Goal: Information Seeking & Learning: Check status

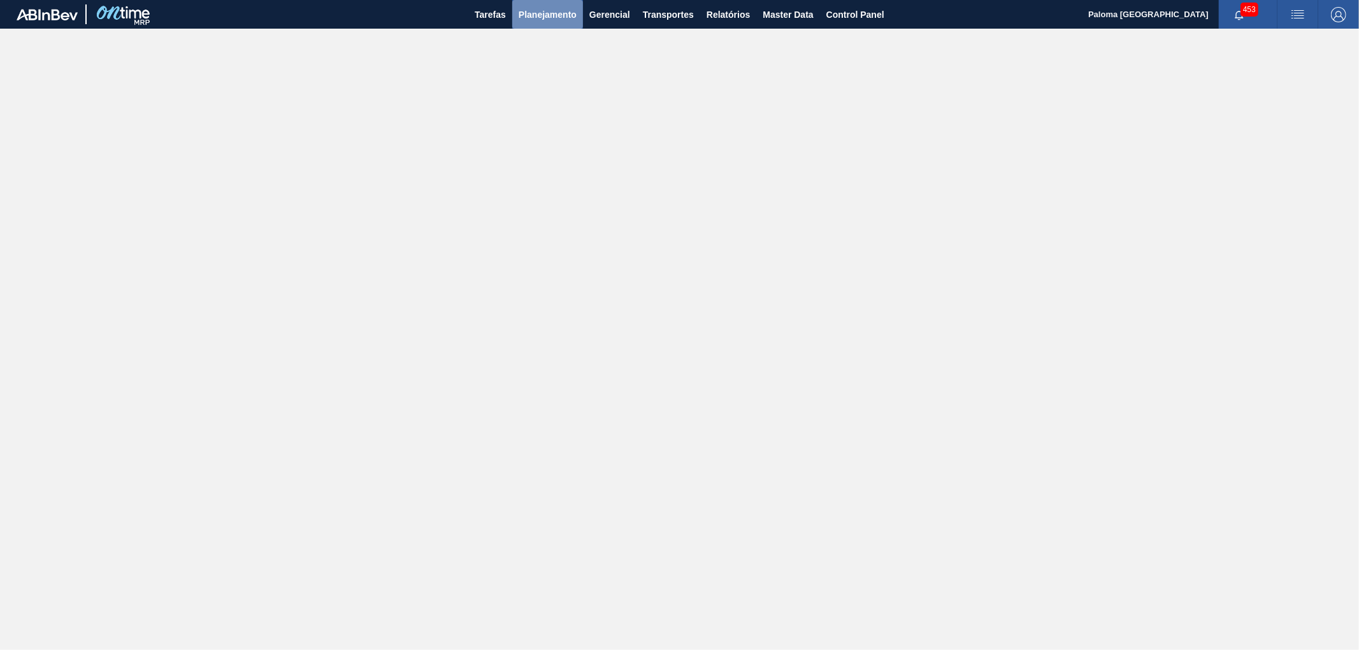
click at [552, 14] on span "Planejamento" at bounding box center [547, 14] width 58 height 15
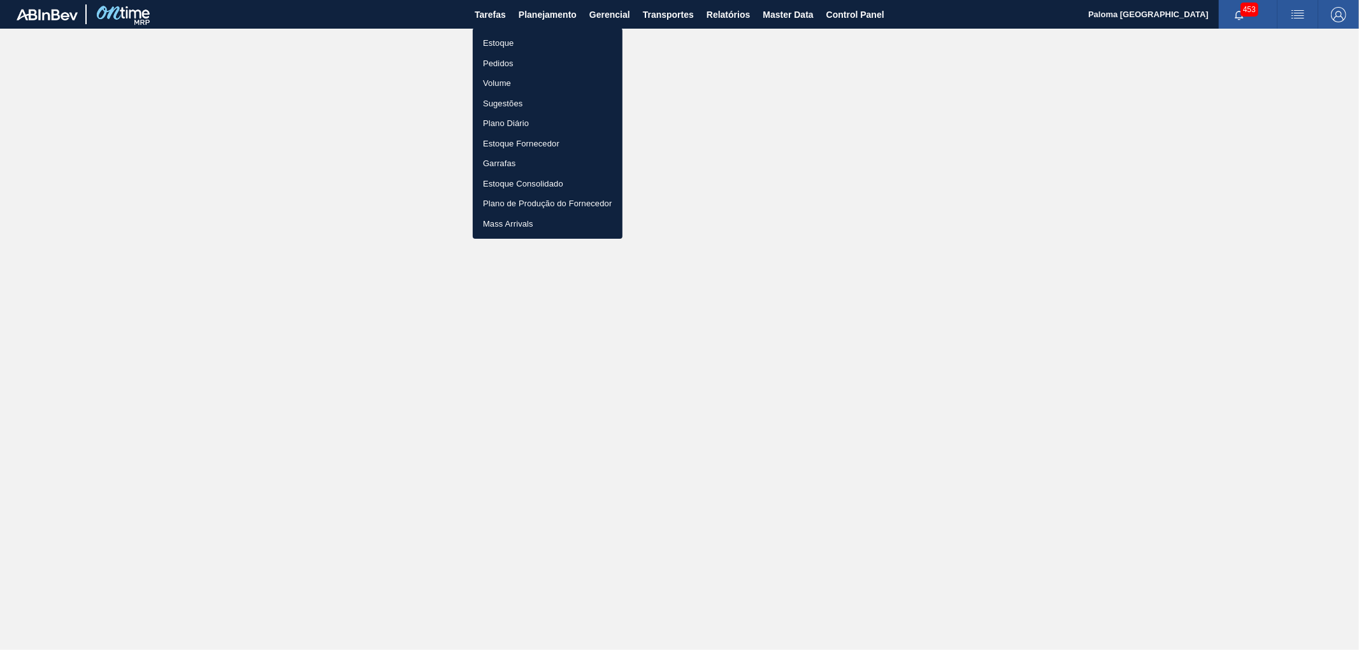
click at [496, 59] on li "Pedidos" at bounding box center [548, 64] width 150 height 20
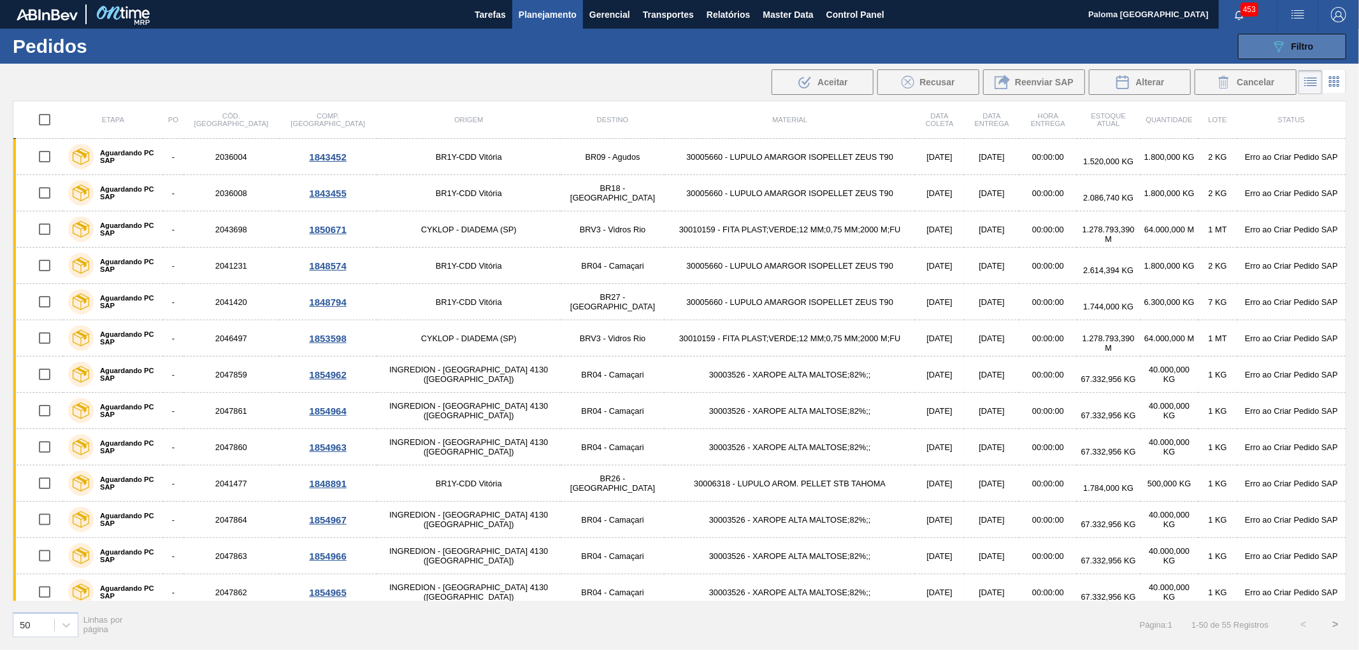
click at [1222, 41] on button "089F7B8B-B2A5-4AFE-B5C0-19BA573D28AC Filtro" at bounding box center [1292, 46] width 108 height 25
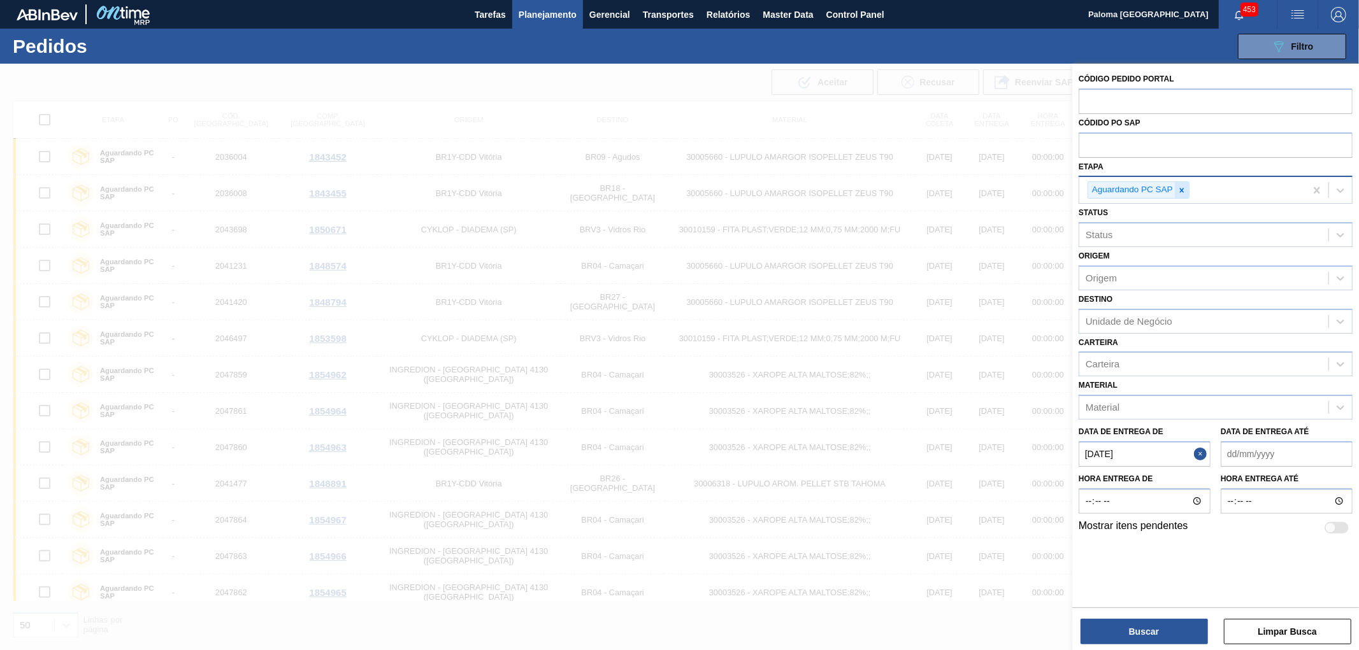
click at [1180, 192] on icon at bounding box center [1181, 190] width 9 height 9
click at [1122, 196] on div "Etapa" at bounding box center [1203, 189] width 249 height 18
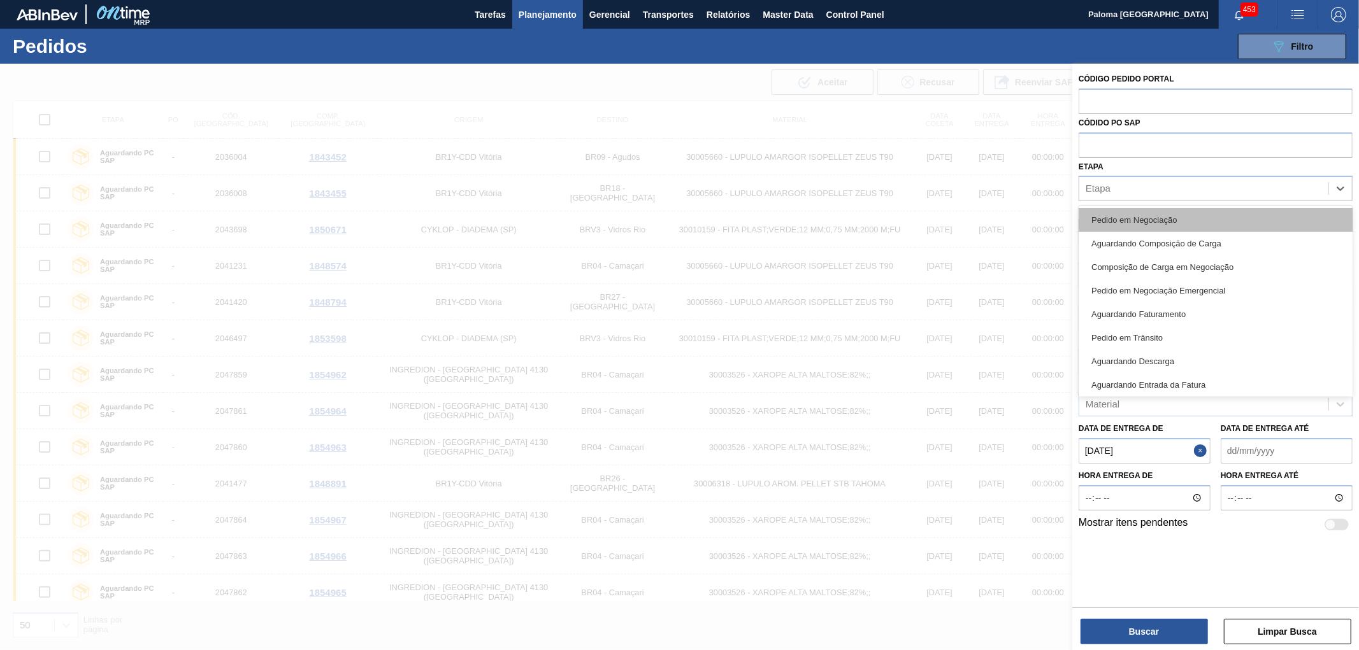
click at [1127, 213] on div "Pedido em Negociação" at bounding box center [1215, 220] width 274 height 24
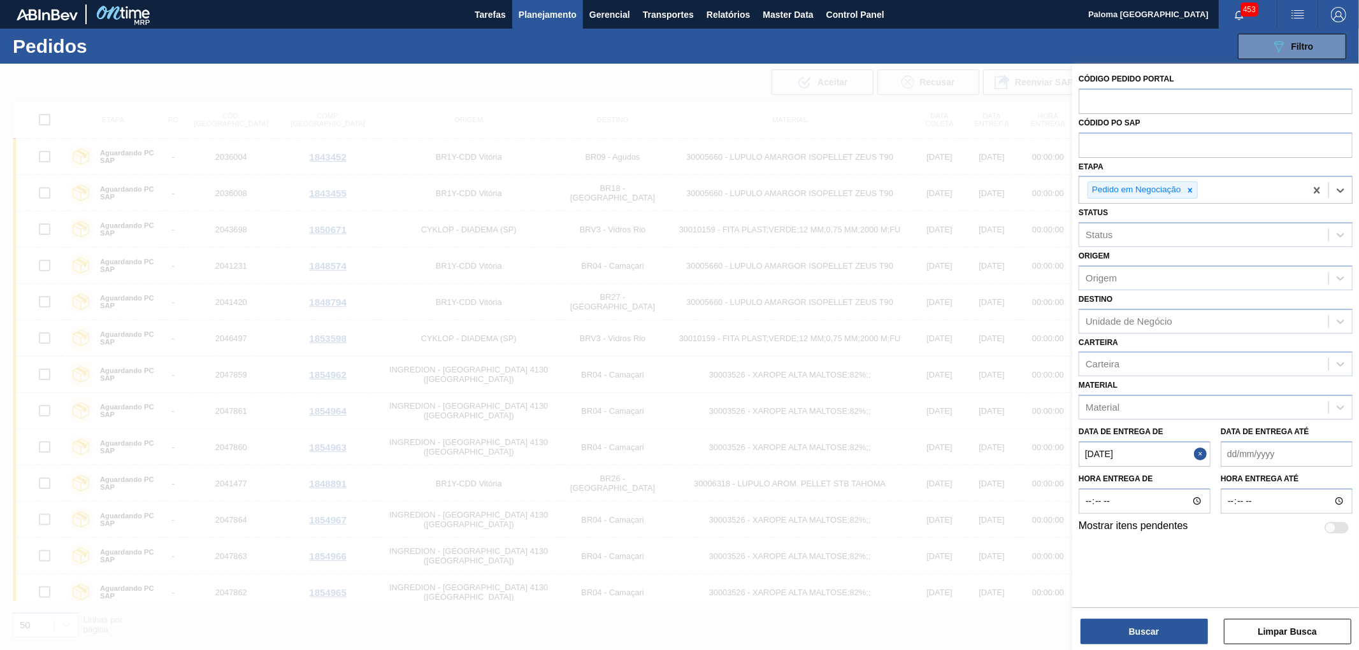
click at [1205, 451] on button "Close" at bounding box center [1202, 453] width 17 height 25
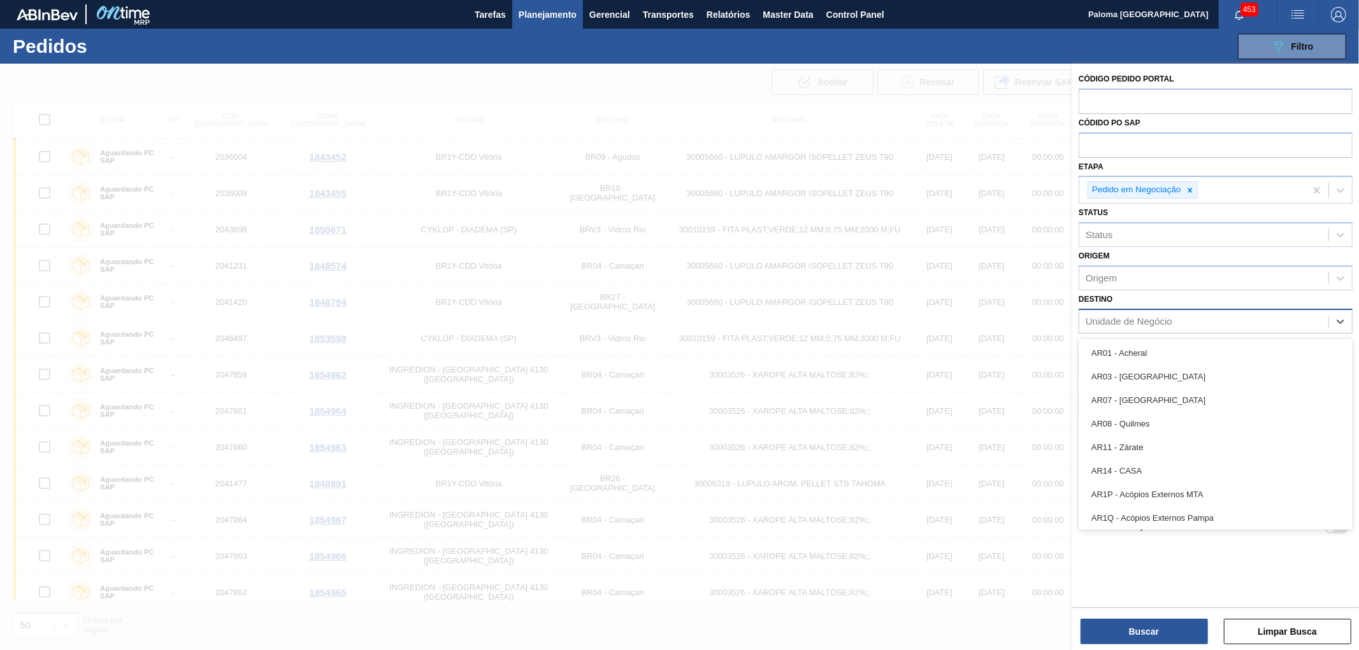
click at [1138, 317] on div "Unidade de Negócio" at bounding box center [1128, 321] width 87 height 11
type input "br02"
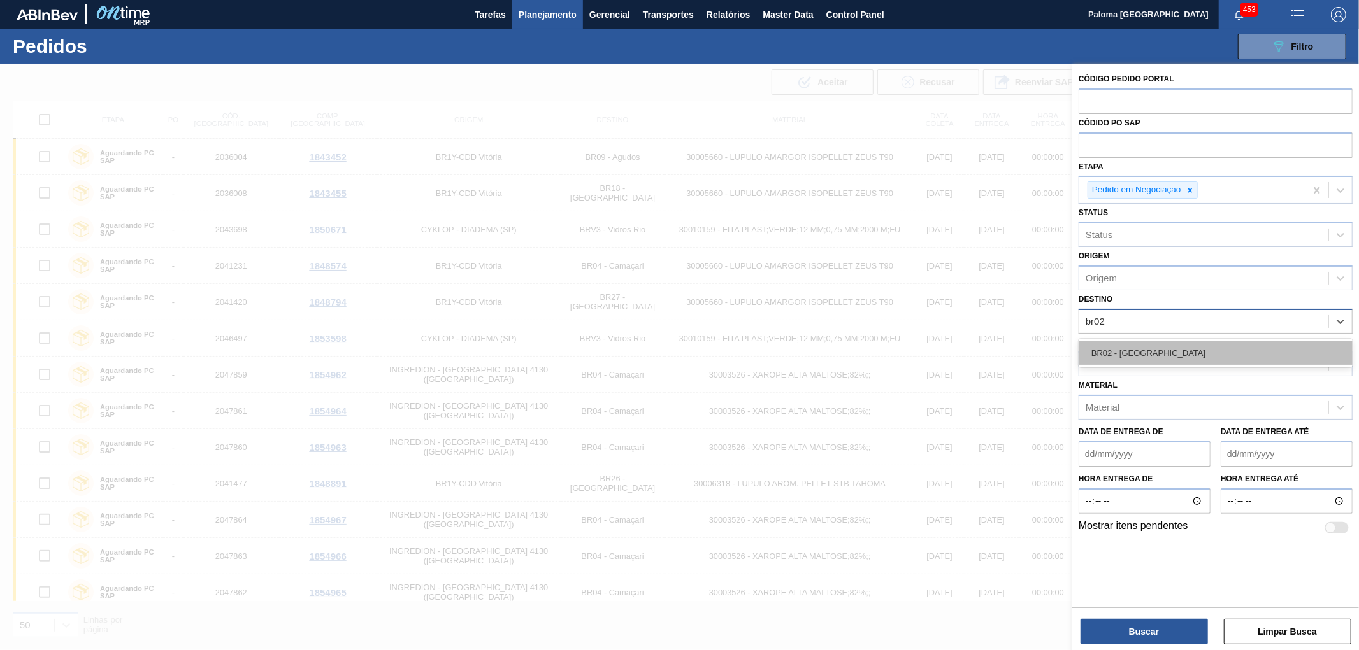
click at [1139, 350] on div "BR02 - [GEOGRAPHIC_DATA]" at bounding box center [1215, 353] width 274 height 24
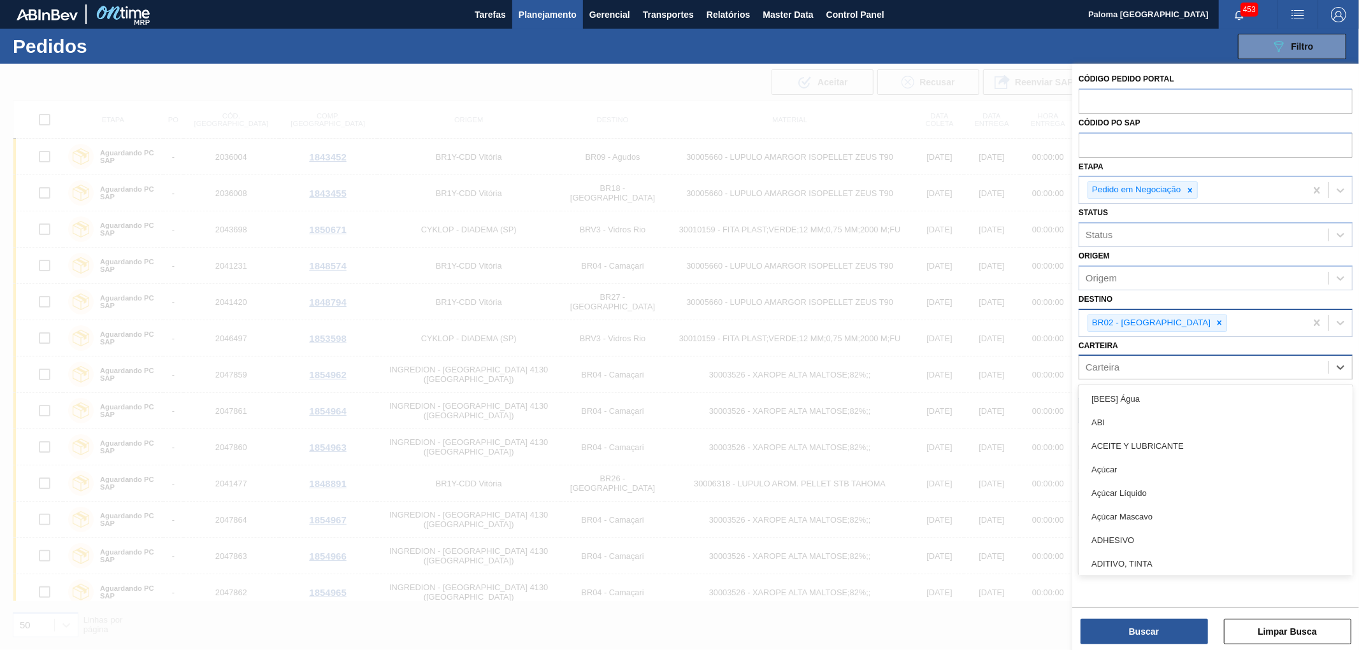
click at [1117, 359] on div "Carteira" at bounding box center [1203, 368] width 249 height 18
type input "lata"
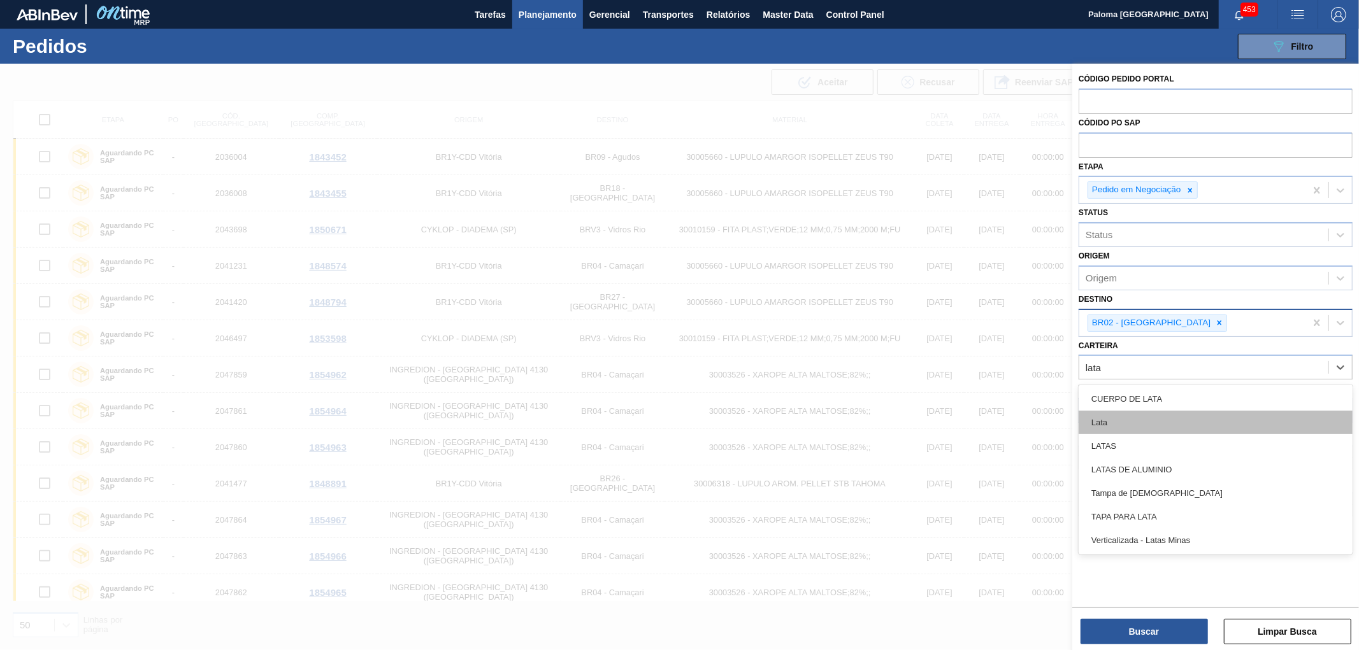
click at [1131, 418] on div "Lata" at bounding box center [1215, 423] width 274 height 24
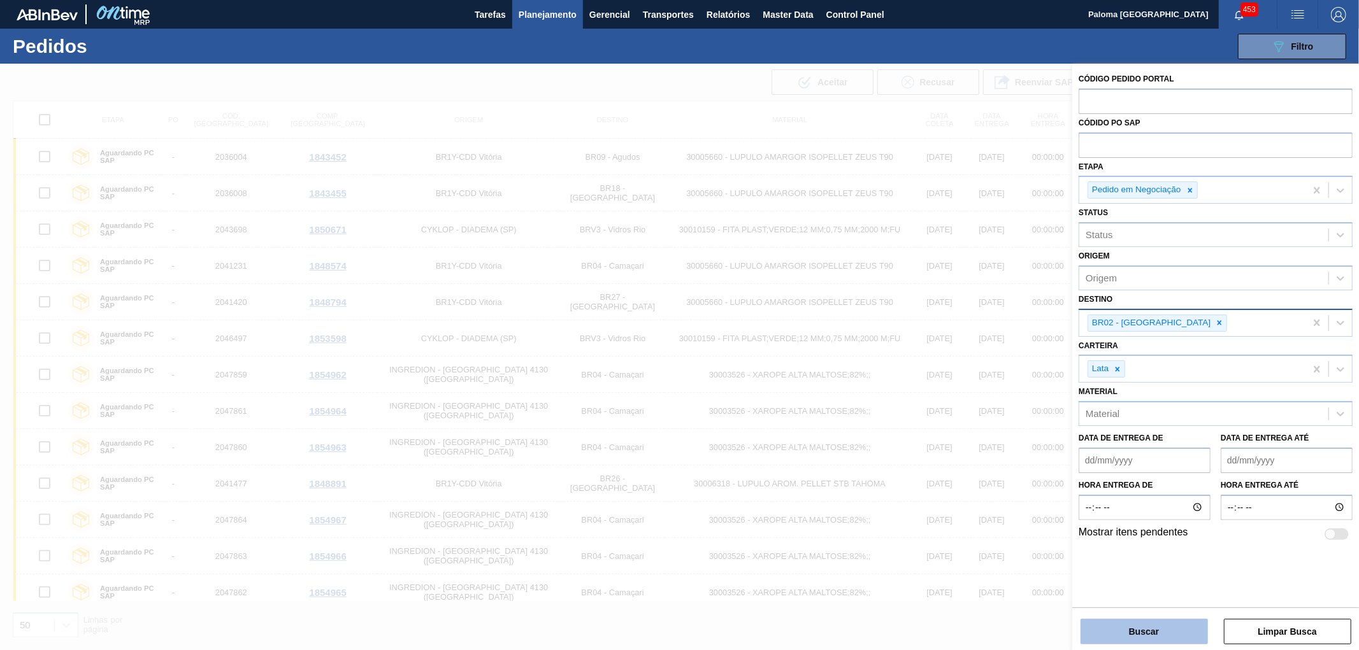
click at [1106, 585] on button "Buscar" at bounding box center [1143, 631] width 127 height 25
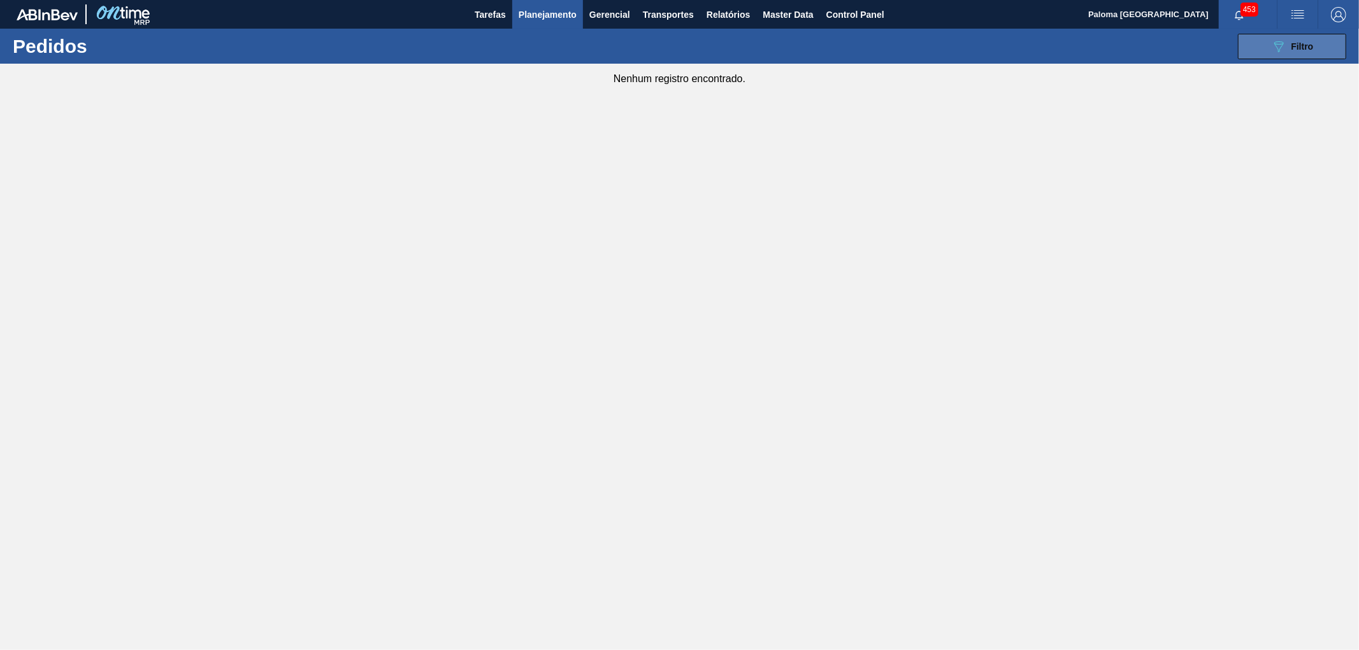
click at [1222, 51] on button "089F7B8B-B2A5-4AFE-B5C0-19BA573D28AC Filtro" at bounding box center [1292, 46] width 108 height 25
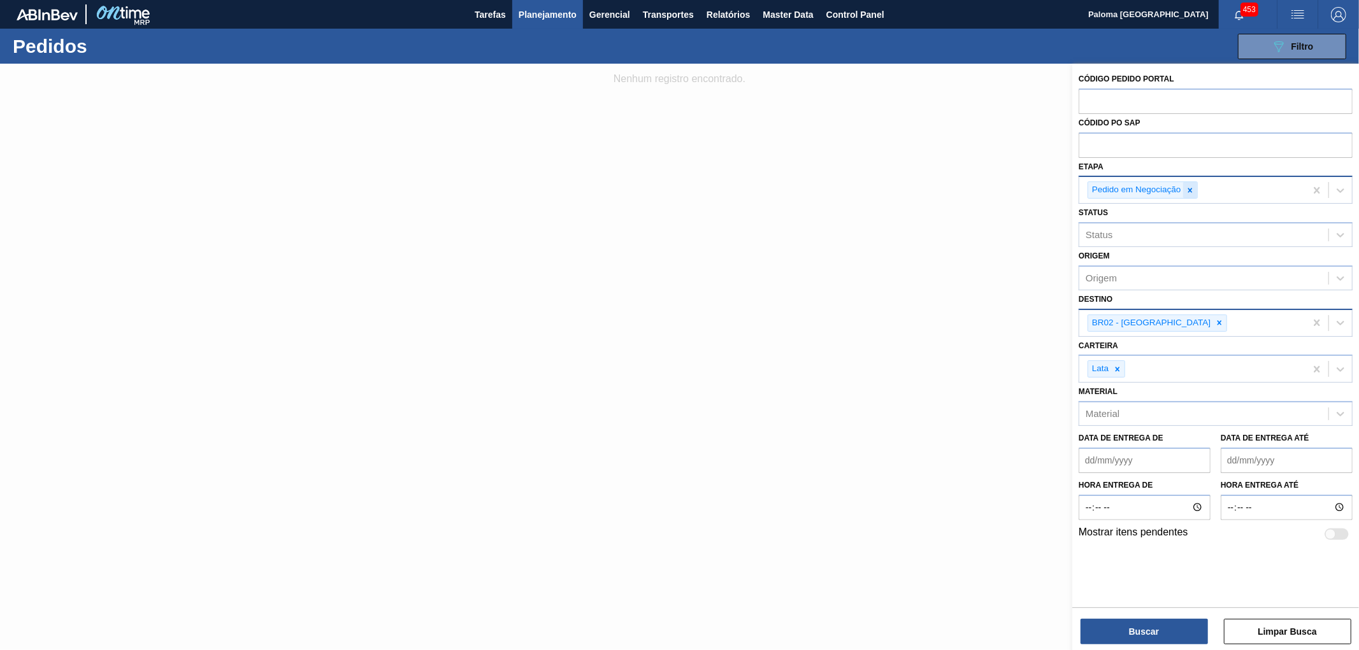
click at [1192, 191] on icon at bounding box center [1189, 190] width 9 height 9
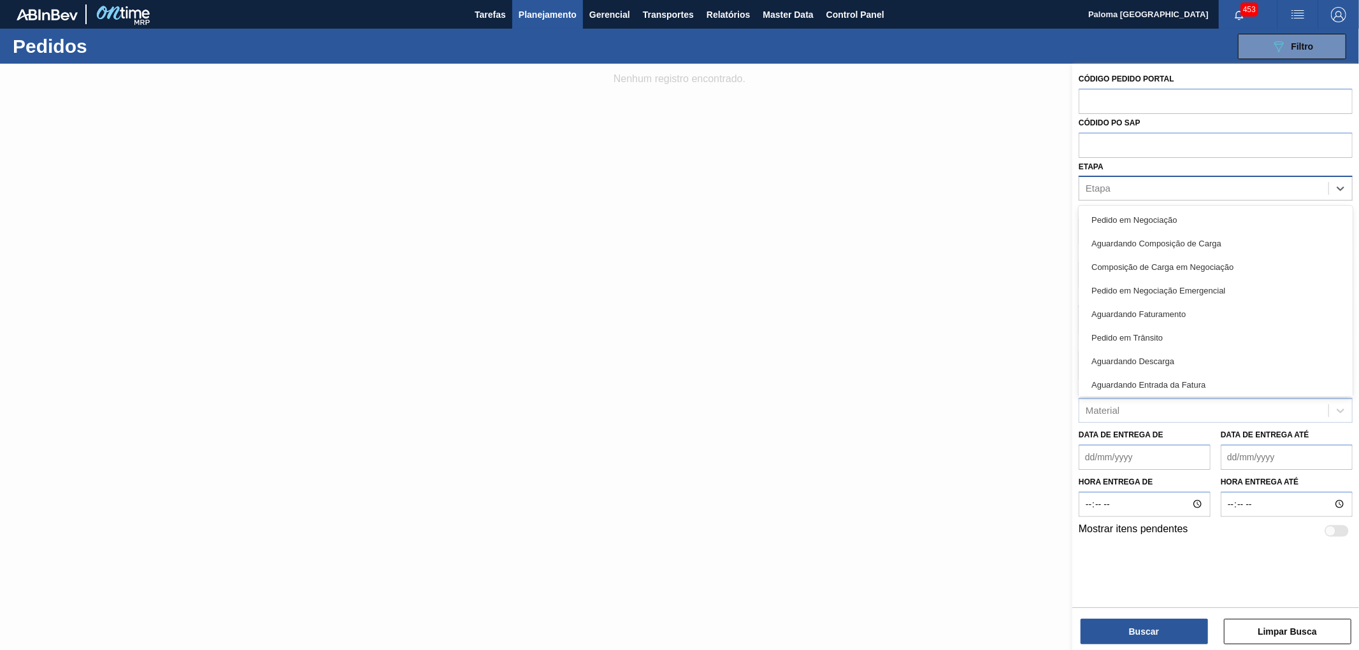
click at [1192, 191] on div "Etapa" at bounding box center [1203, 189] width 249 height 18
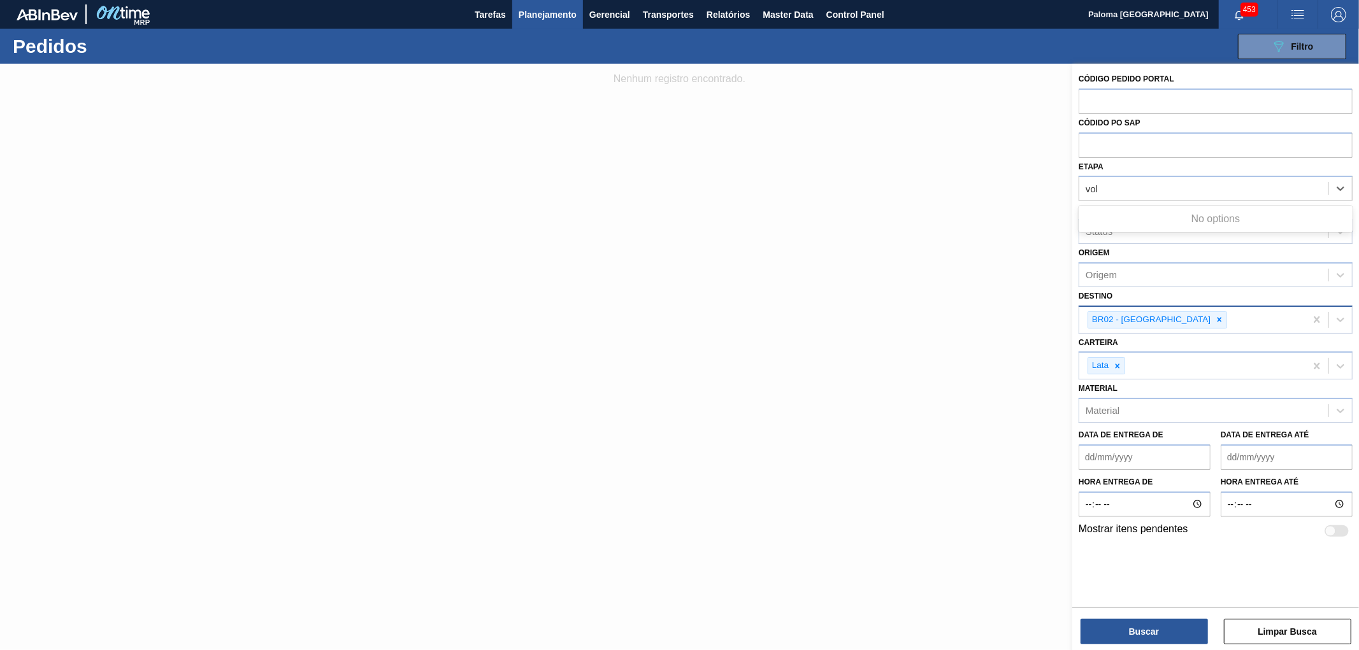
type input "vol"
click at [538, 17] on span "Planejamento" at bounding box center [547, 14] width 58 height 15
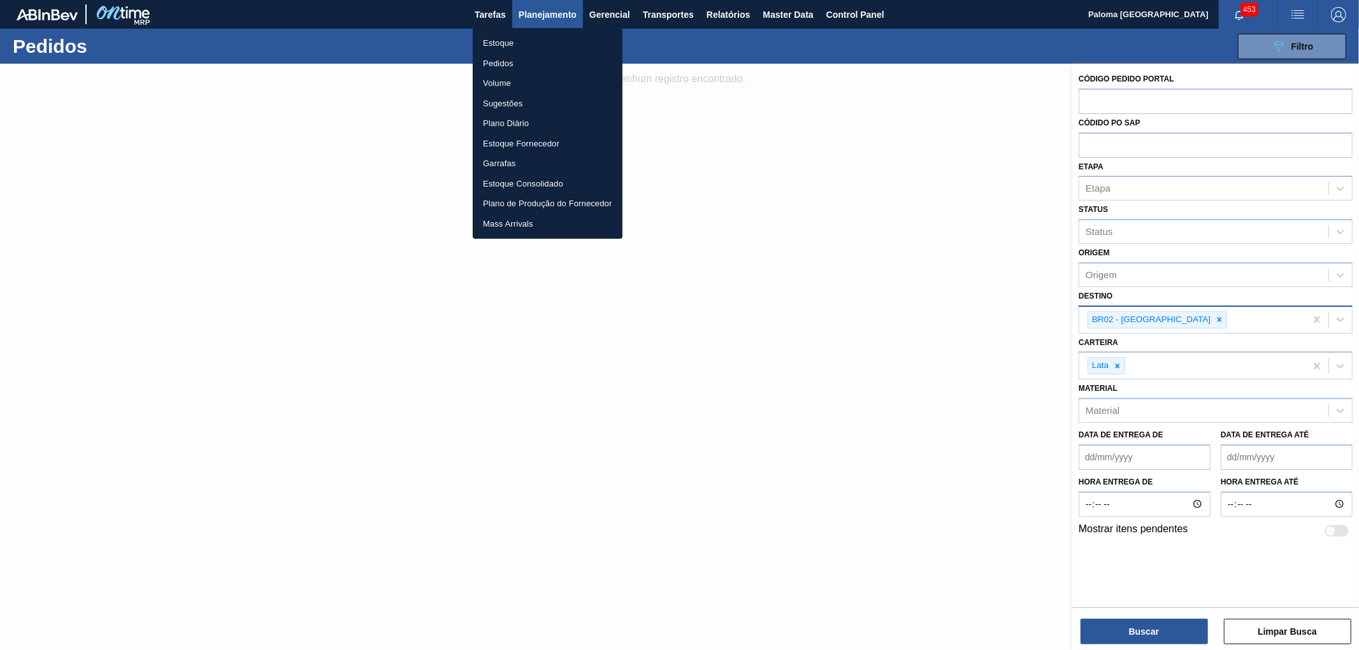
click at [503, 81] on li "Volume" at bounding box center [548, 83] width 150 height 20
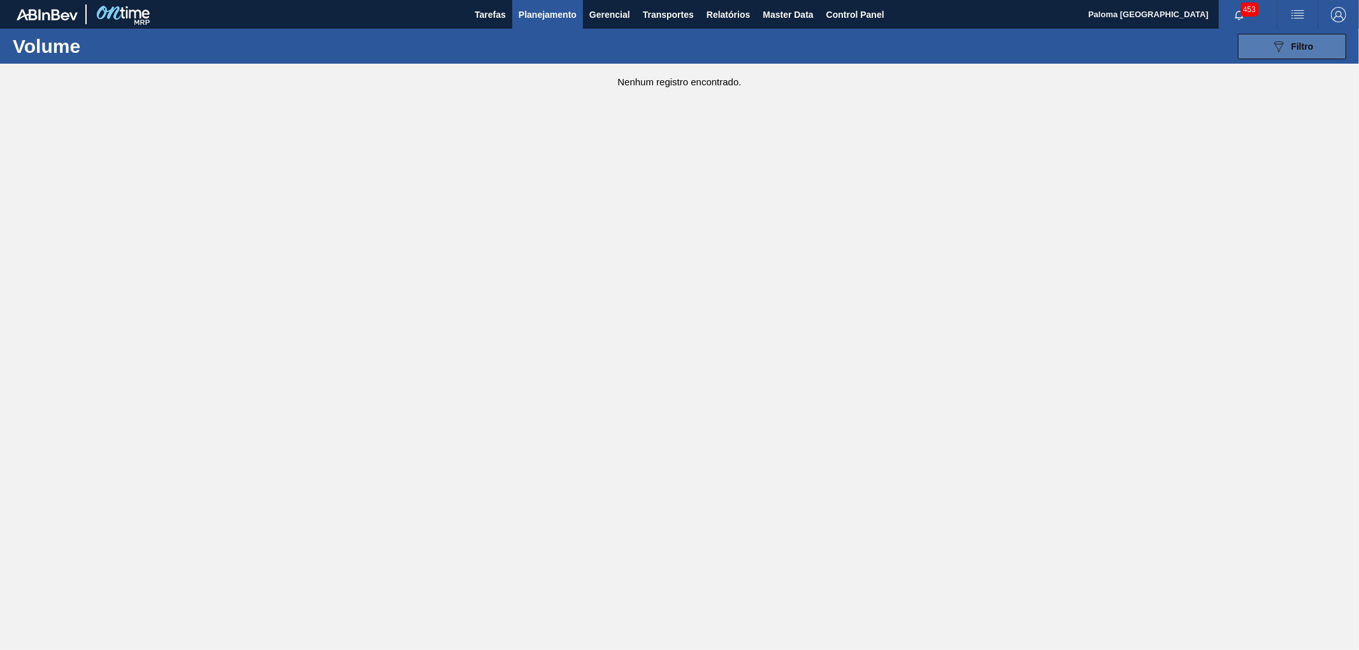
click at [1222, 51] on button "089F7B8B-B2A5-4AFE-B5C0-19BA573D28AC Filtro" at bounding box center [1292, 46] width 108 height 25
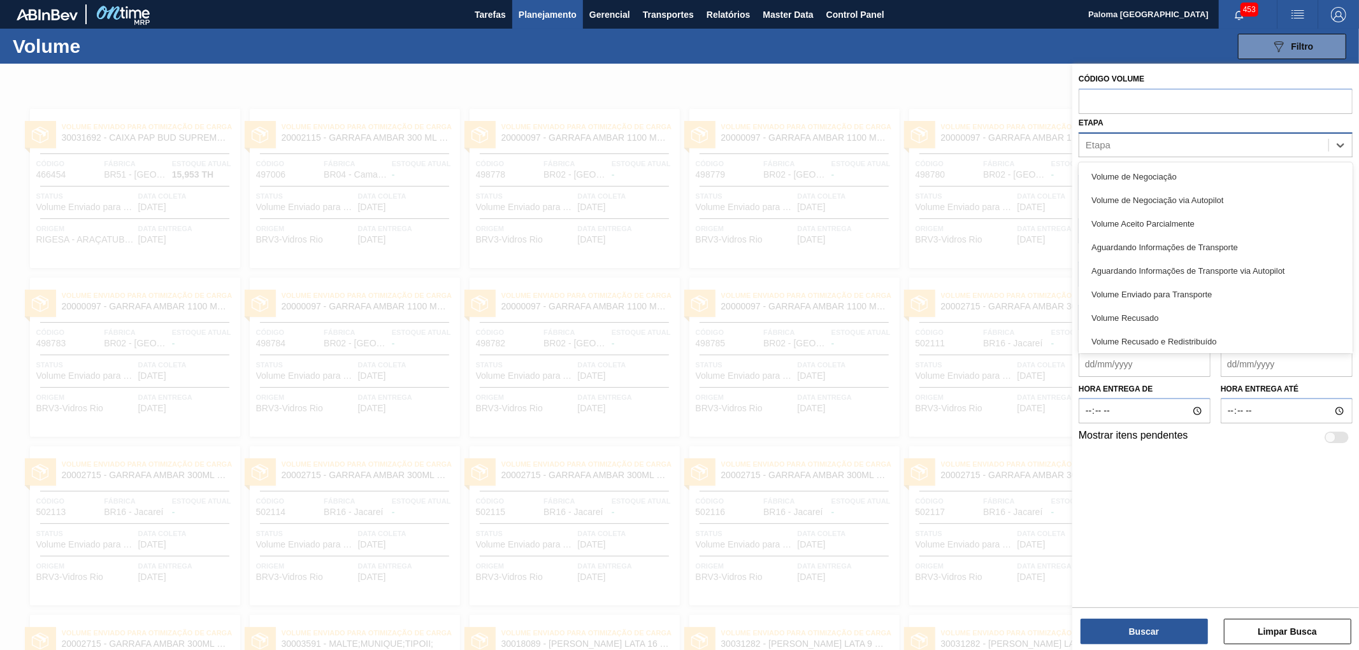
click at [1124, 142] on div "Etapa" at bounding box center [1203, 145] width 249 height 18
click at [1124, 180] on div "Volume de Negociação" at bounding box center [1215, 177] width 274 height 24
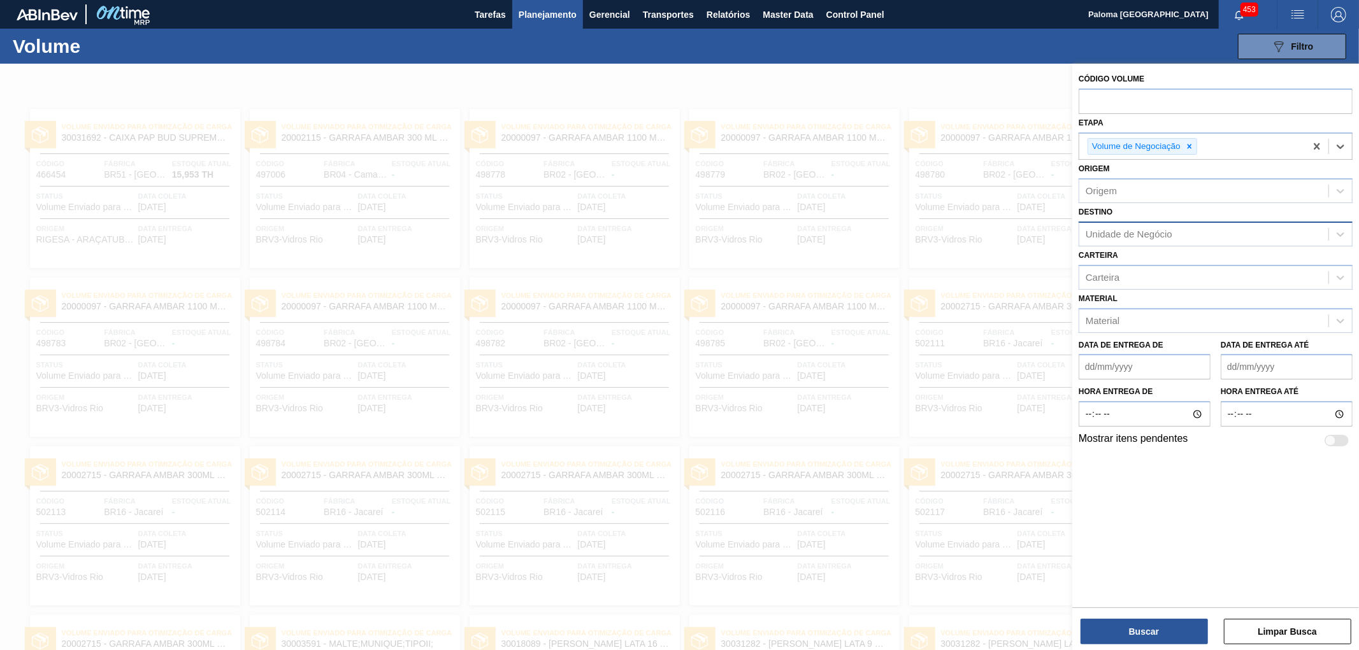
click at [1111, 234] on div "Unidade de Negócio" at bounding box center [1128, 234] width 87 height 11
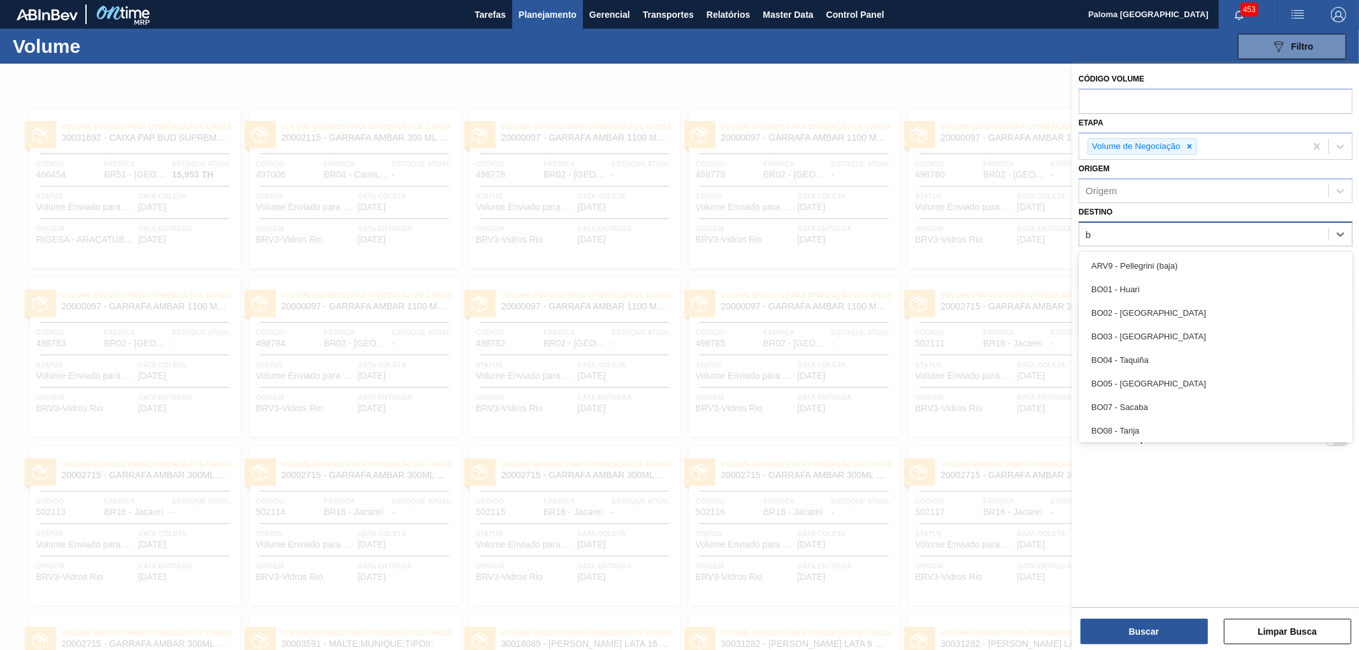
type input "br"
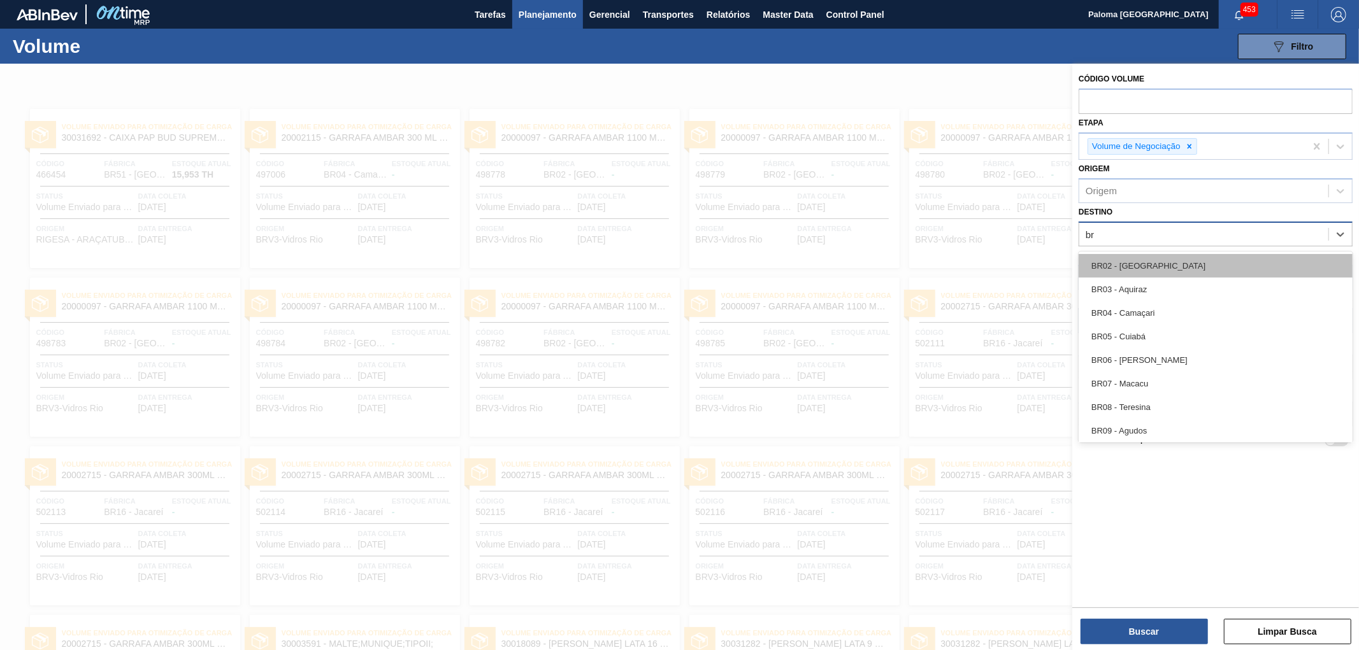
click at [1112, 260] on div "BR02 - [GEOGRAPHIC_DATA]" at bounding box center [1215, 266] width 274 height 24
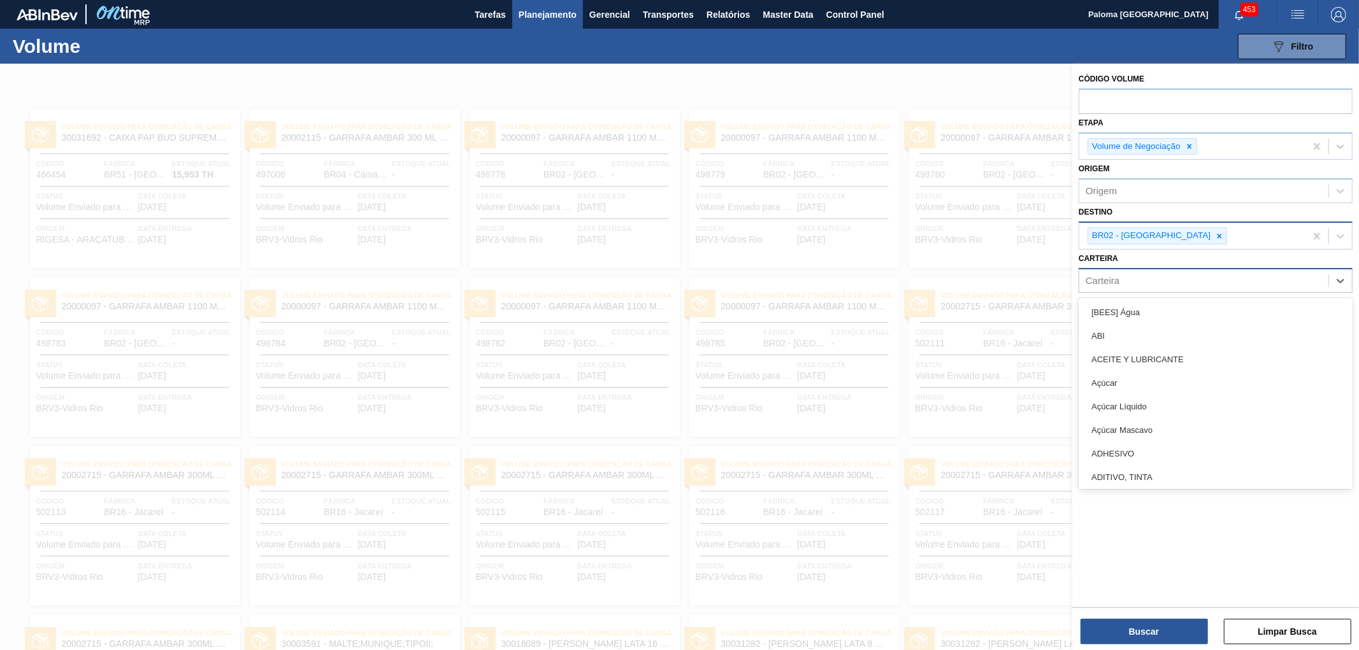
click at [1112, 283] on div "Carteira" at bounding box center [1102, 280] width 34 height 11
type input "lat"
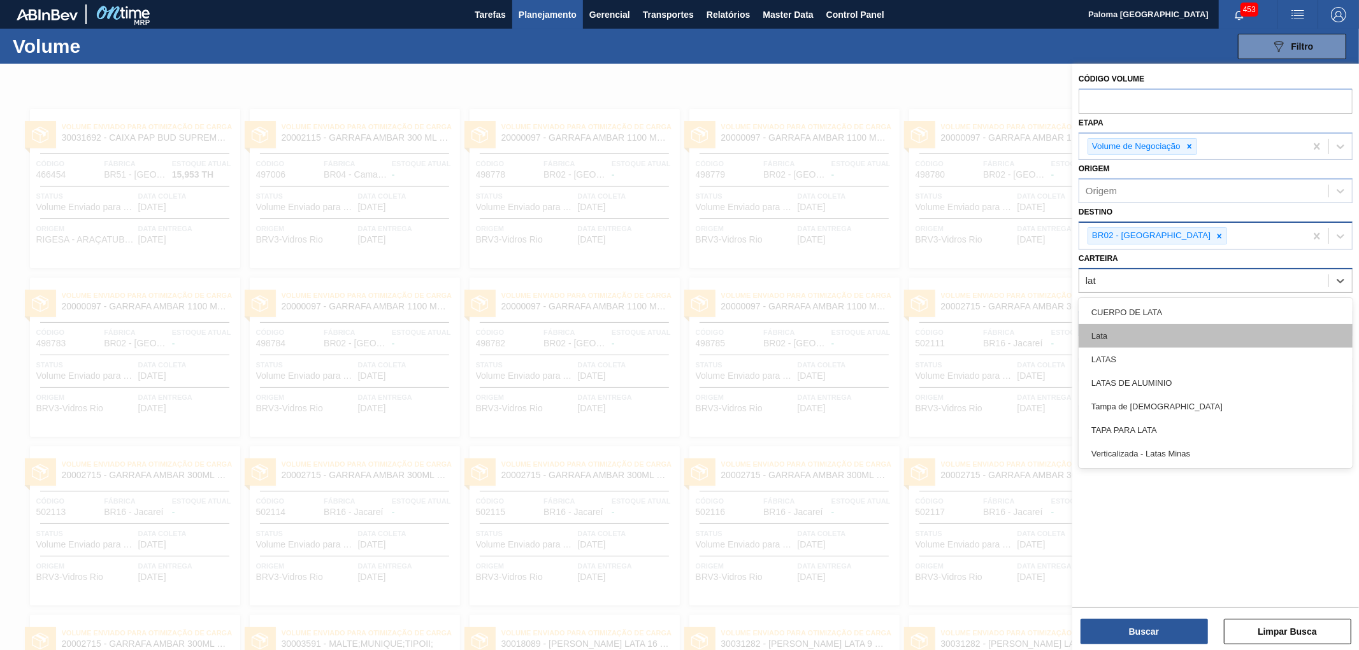
click at [1118, 333] on div "Lata" at bounding box center [1215, 336] width 274 height 24
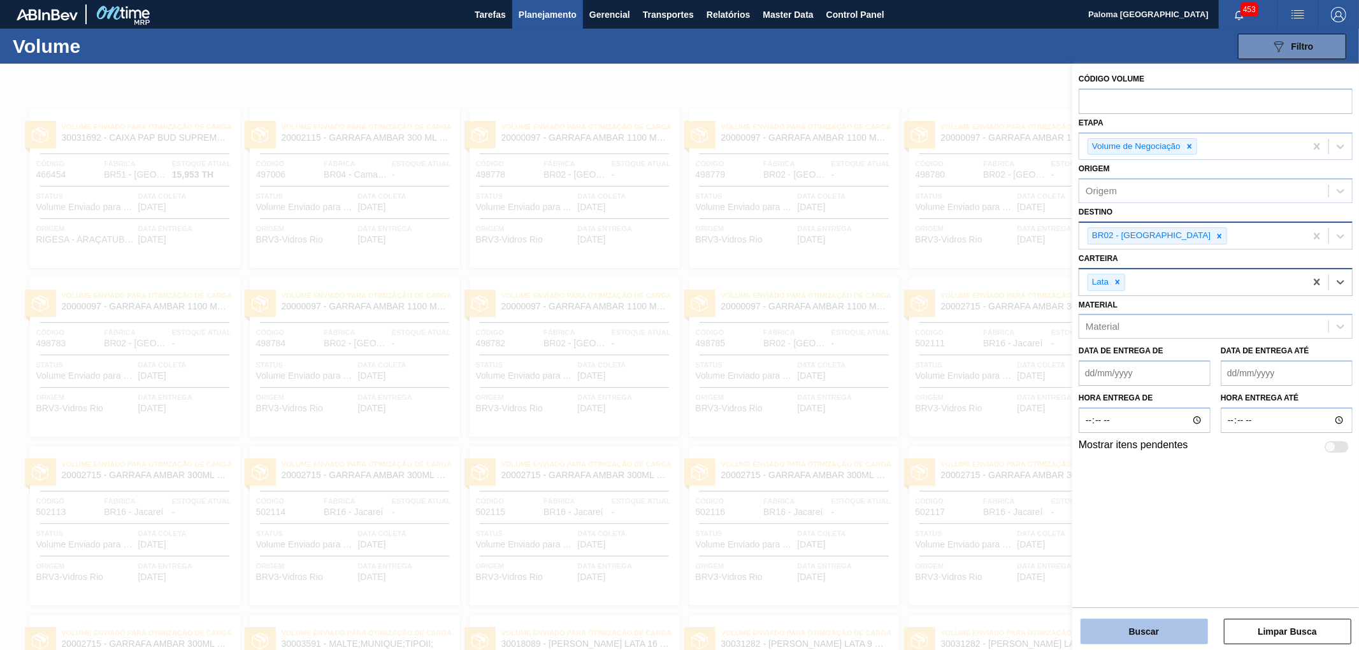
click at [1118, 585] on button "Buscar" at bounding box center [1143, 631] width 127 height 25
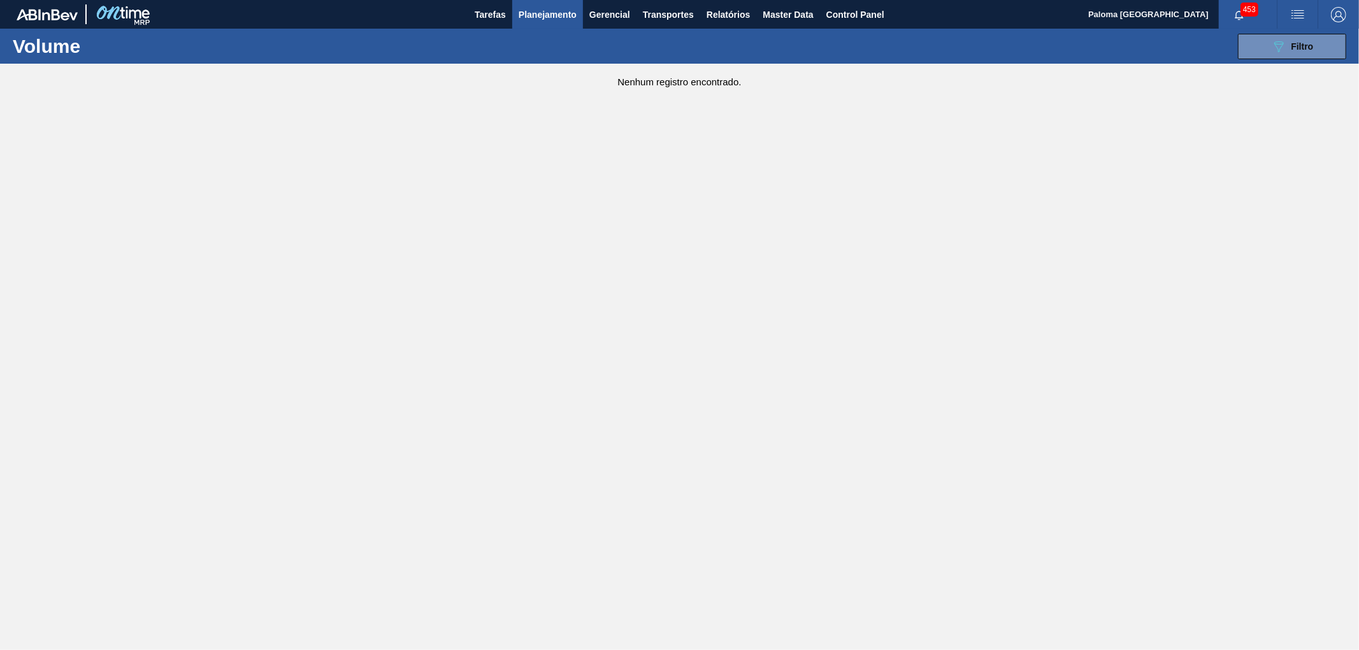
click at [1222, 59] on div "089F7B8B-B2A5-4AFE-B5C0-19BA573D28AC Filtro Código Volume Etapa Volume de Negoc…" at bounding box center [779, 46] width 1146 height 38
click at [1222, 52] on button "089F7B8B-B2A5-4AFE-B5C0-19BA573D28AC Filtro" at bounding box center [1292, 46] width 108 height 25
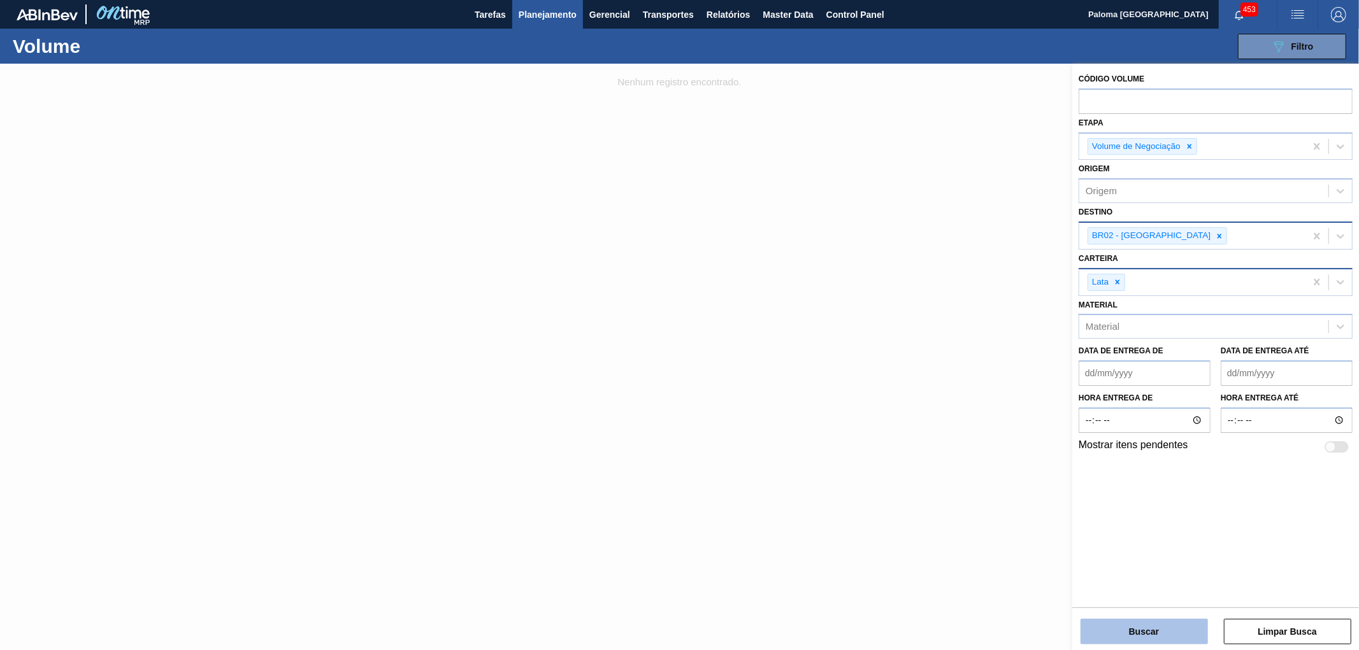
click at [1199, 585] on button "Buscar" at bounding box center [1143, 631] width 127 height 25
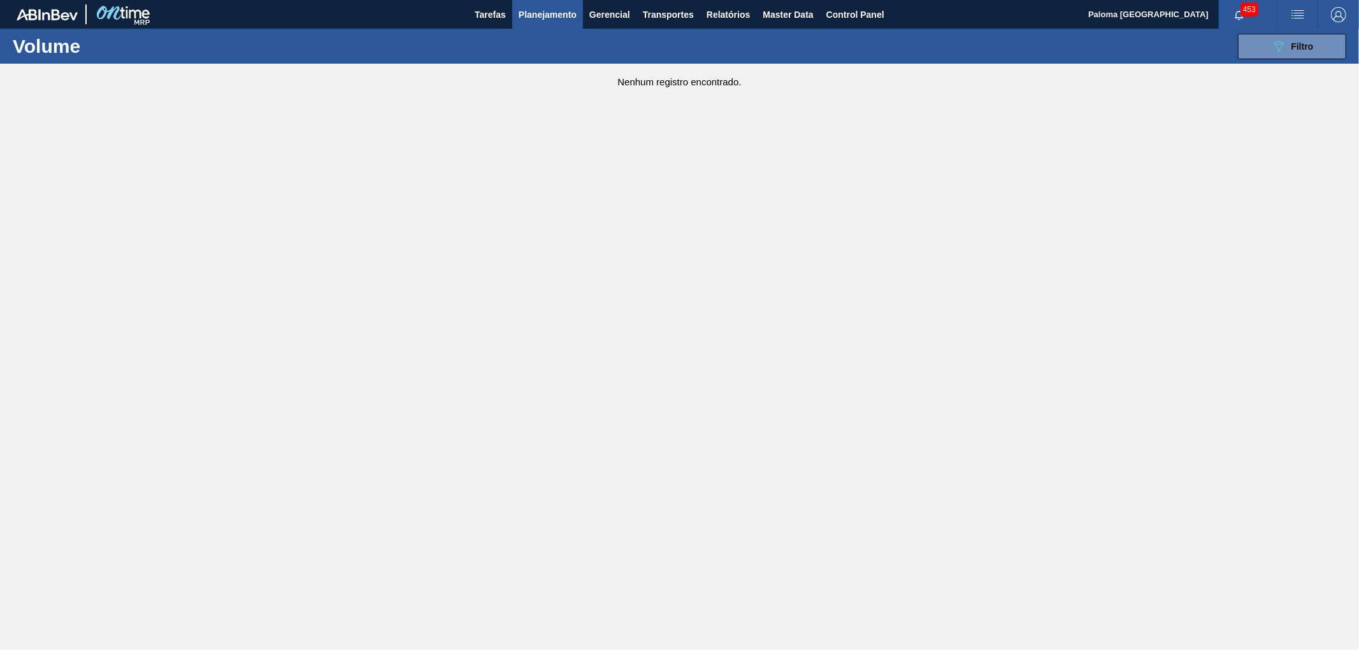
drag, startPoint x: 1294, startPoint y: 54, endPoint x: 1270, endPoint y: 65, distance: 25.9
click at [1222, 55] on button "089F7B8B-B2A5-4AFE-B5C0-19BA573D28AC Filtro" at bounding box center [1292, 46] width 108 height 25
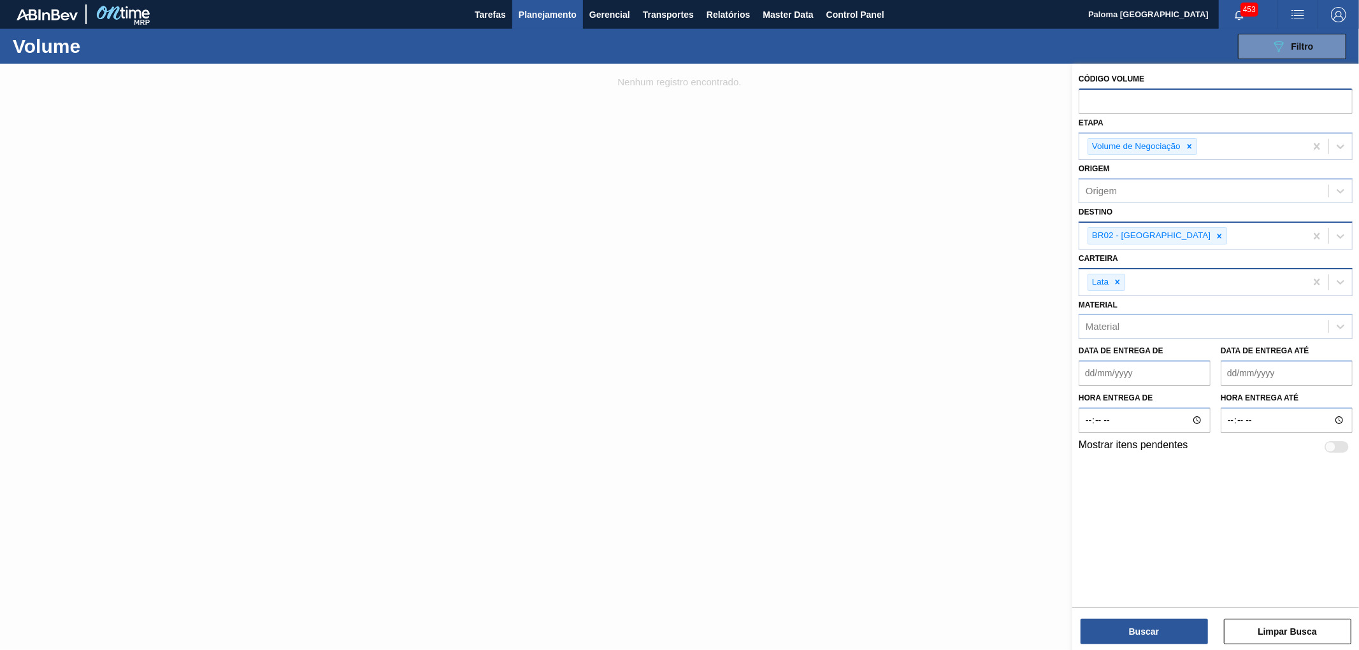
click at [1162, 93] on input "text" at bounding box center [1215, 101] width 274 height 24
paste input "V627852"
drag, startPoint x: 1189, startPoint y: 143, endPoint x: 1162, endPoint y: 218, distance: 79.6
click at [1189, 143] on icon at bounding box center [1189, 146] width 9 height 9
type input "V627852"
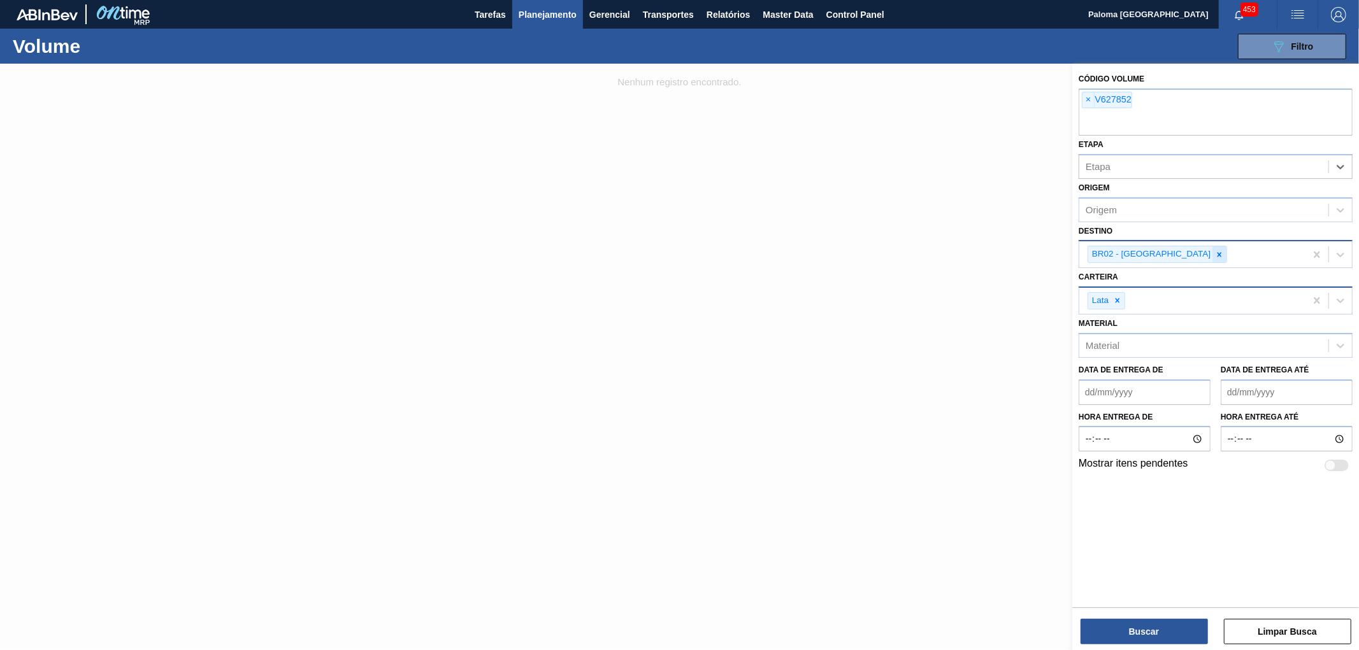
click at [1215, 250] on icon at bounding box center [1219, 254] width 9 height 9
click at [1120, 297] on icon at bounding box center [1117, 298] width 9 height 9
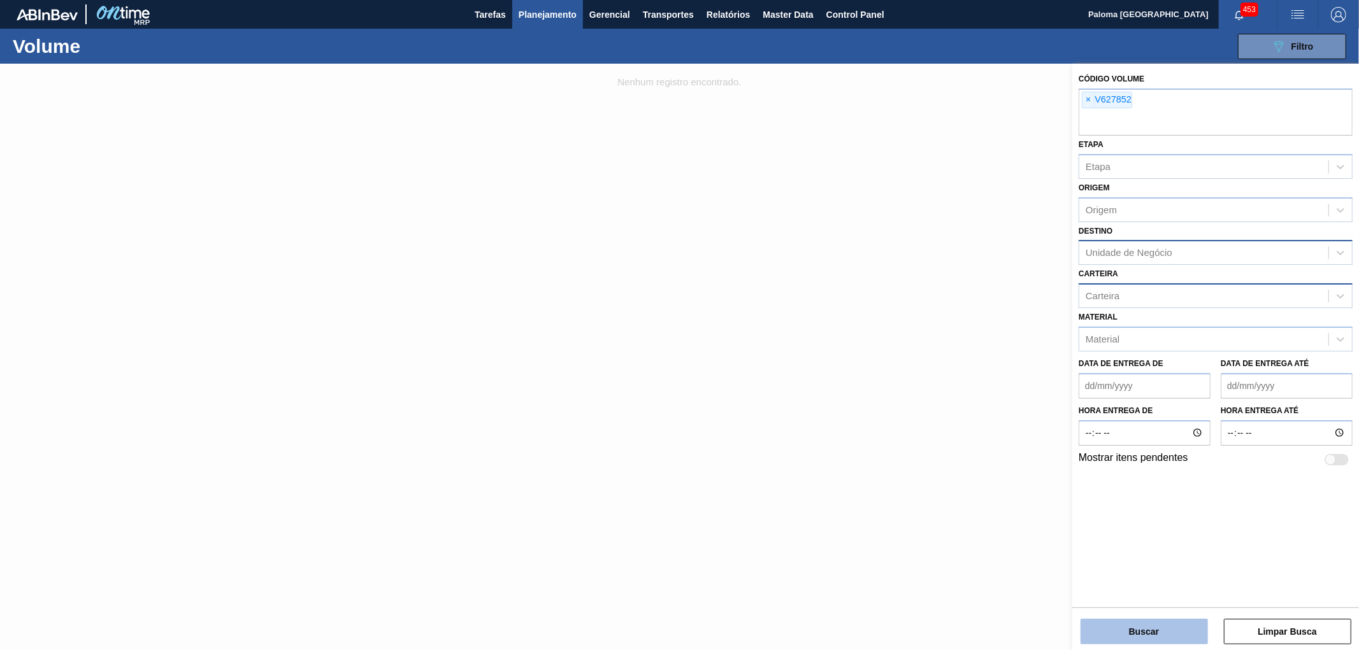
click at [1172, 585] on button "Buscar" at bounding box center [1143, 631] width 127 height 25
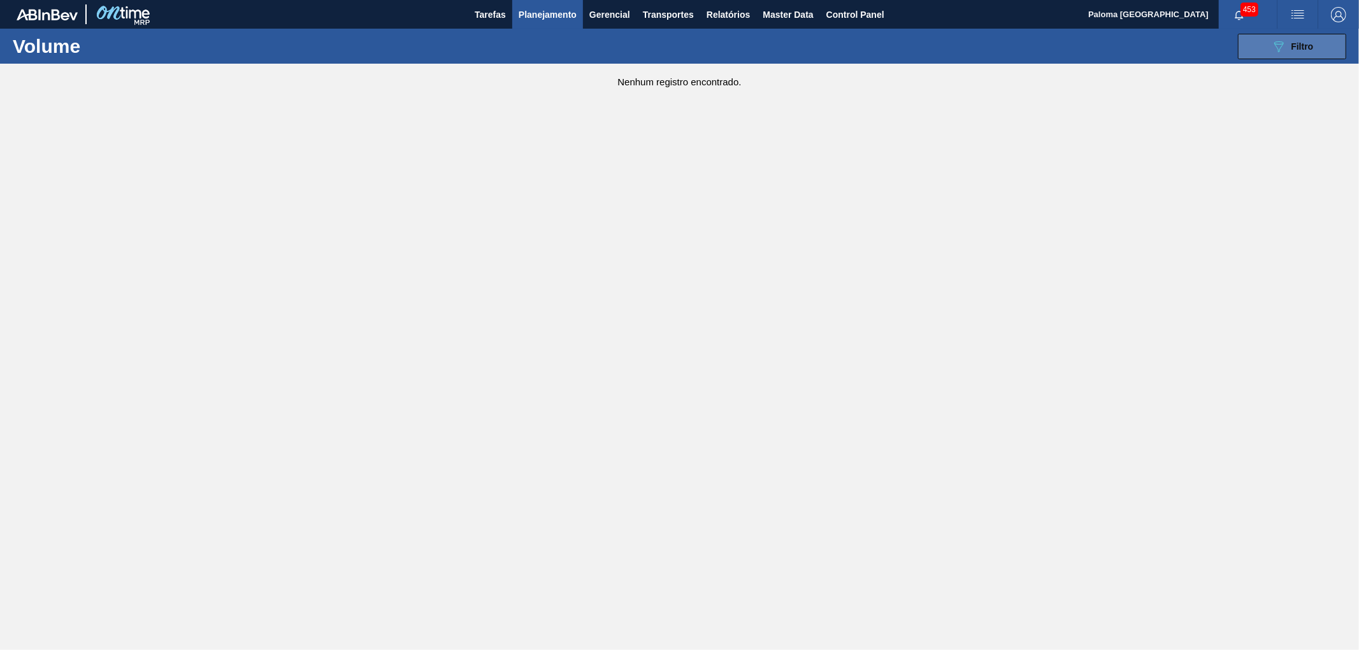
click at [1222, 55] on button "089F7B8B-B2A5-4AFE-B5C0-19BA573D28AC Filtro" at bounding box center [1292, 46] width 108 height 25
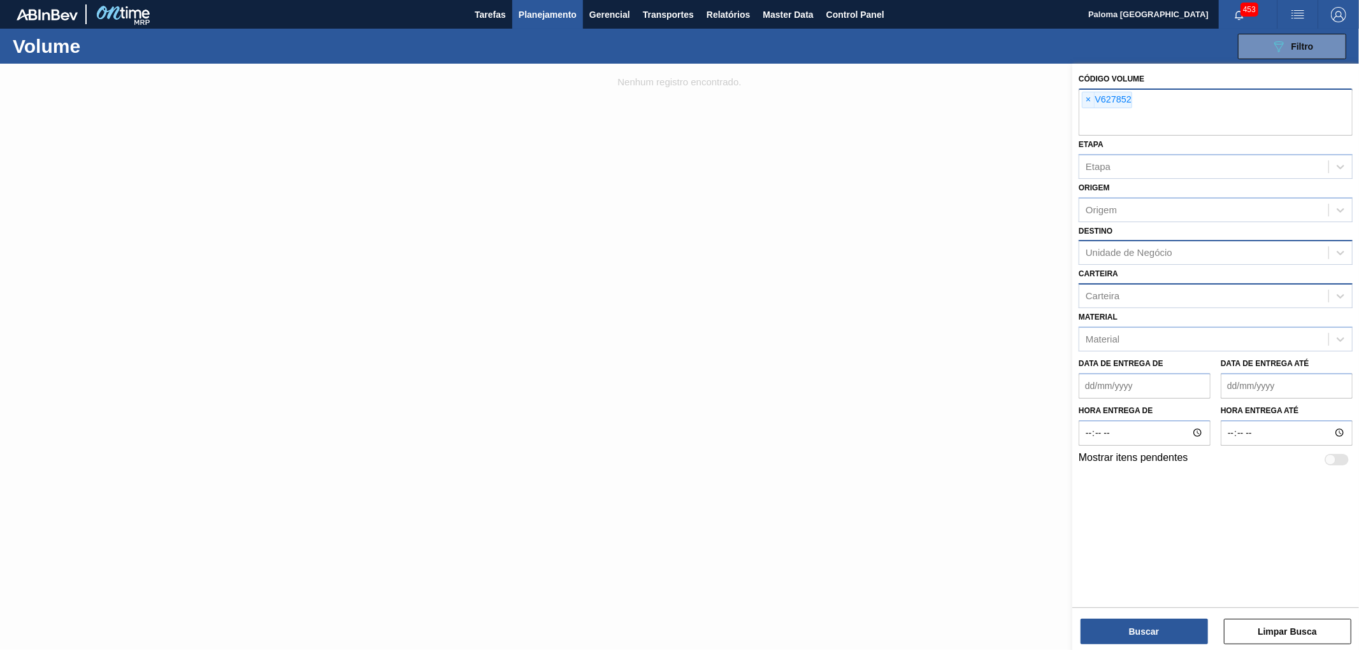
click at [1132, 126] on input "text" at bounding box center [1215, 123] width 274 height 24
paste input "V627852"
click at [1088, 120] on input "V627852" at bounding box center [1215, 123] width 274 height 24
click at [1090, 128] on input "V627852" at bounding box center [1215, 123] width 274 height 24
type input "627852"
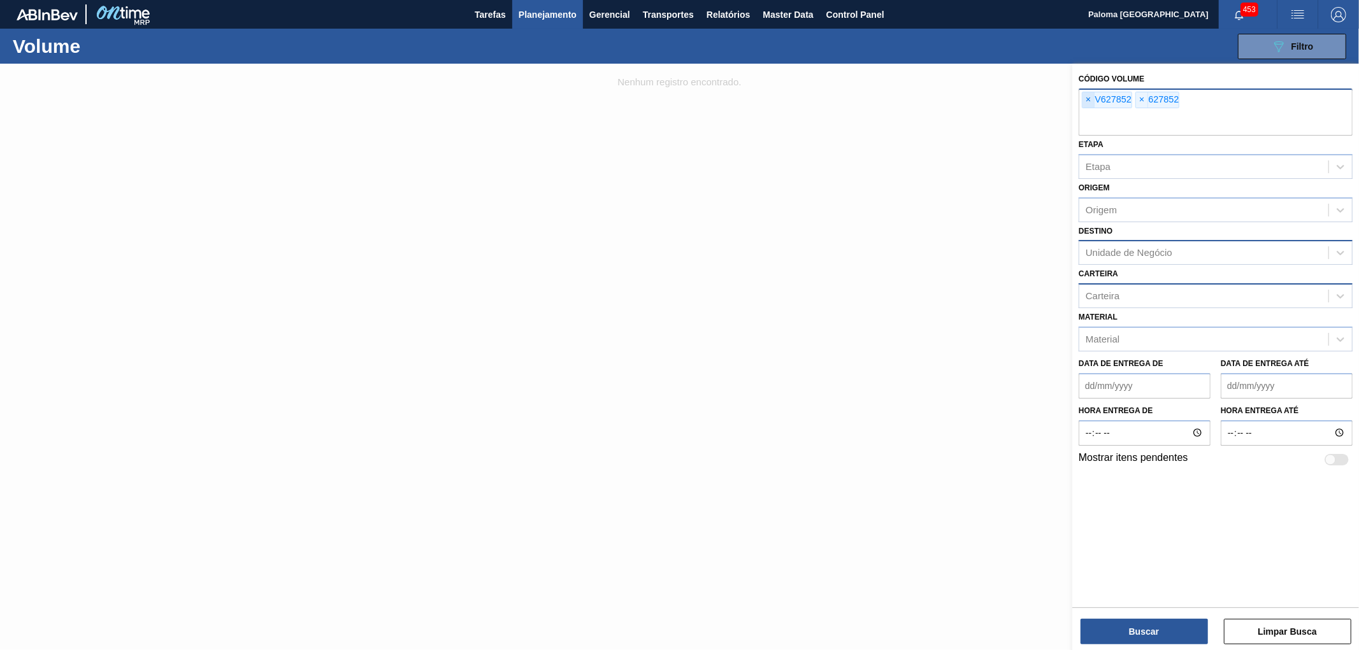
click at [1087, 97] on span "×" at bounding box center [1088, 99] width 12 height 15
click at [1106, 585] on button "Buscar" at bounding box center [1143, 631] width 127 height 25
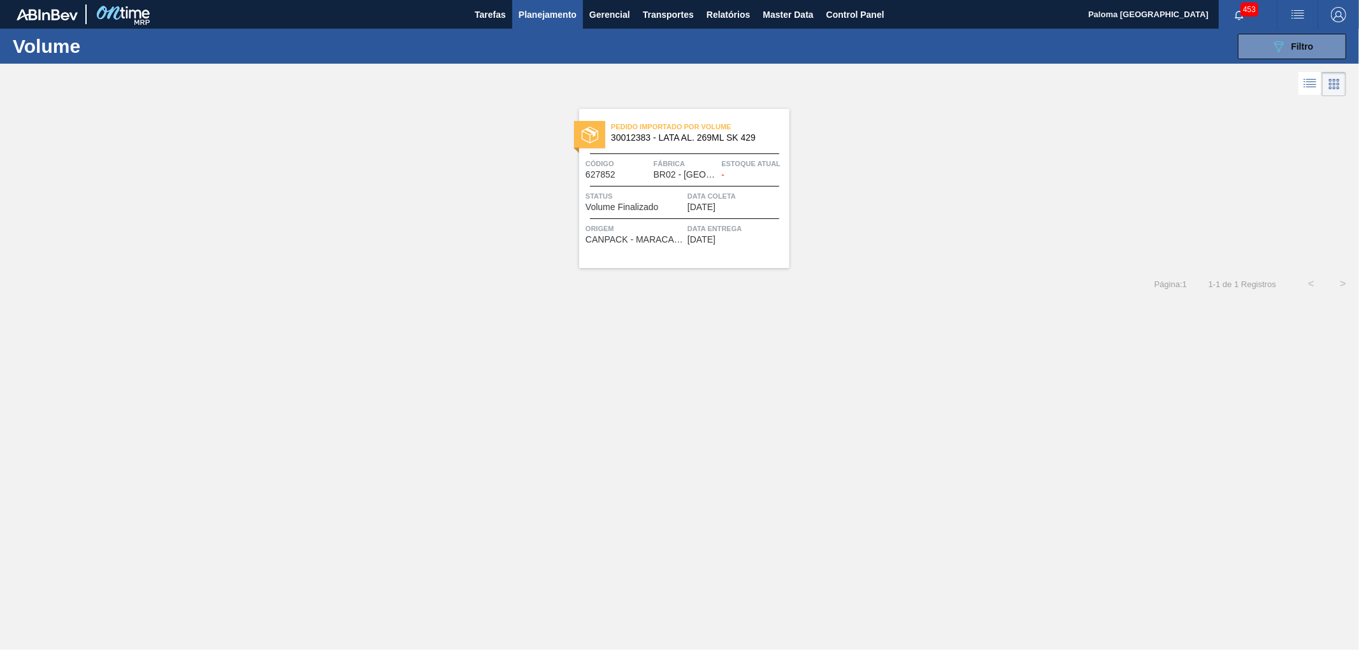
click at [702, 236] on span "[DATE]" at bounding box center [701, 240] width 28 height 10
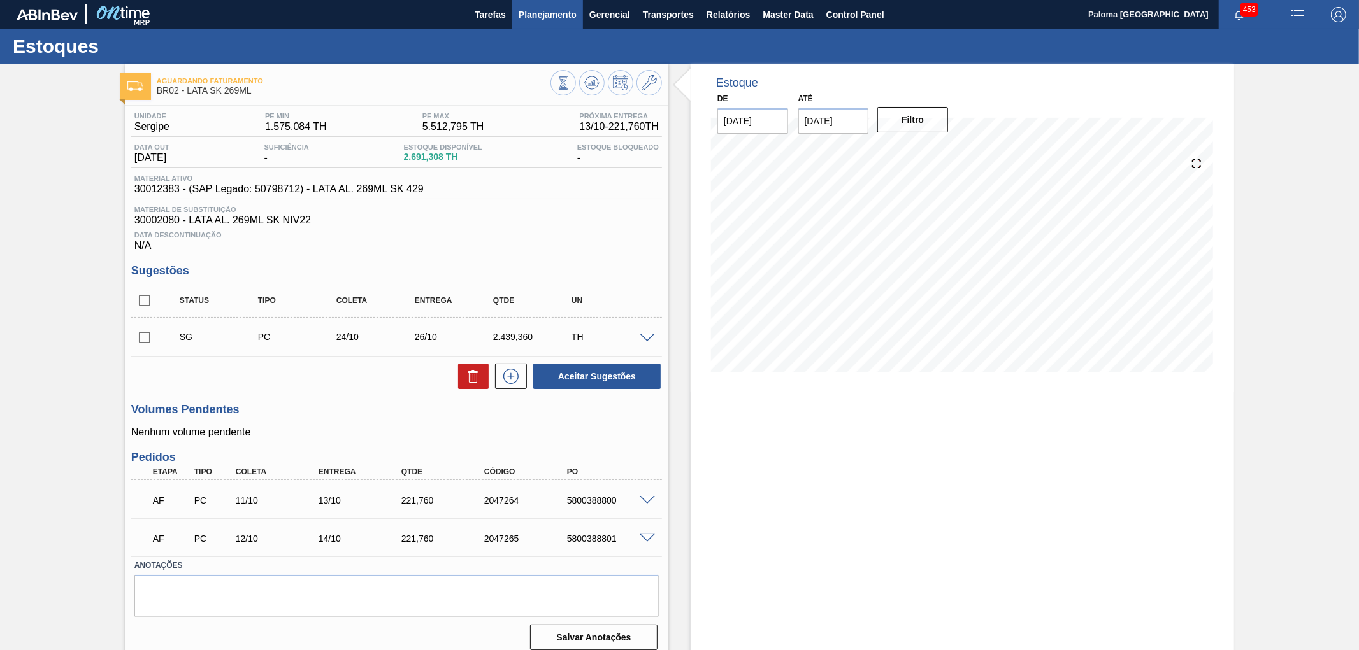
click at [516, 8] on button "Planejamento" at bounding box center [547, 14] width 71 height 29
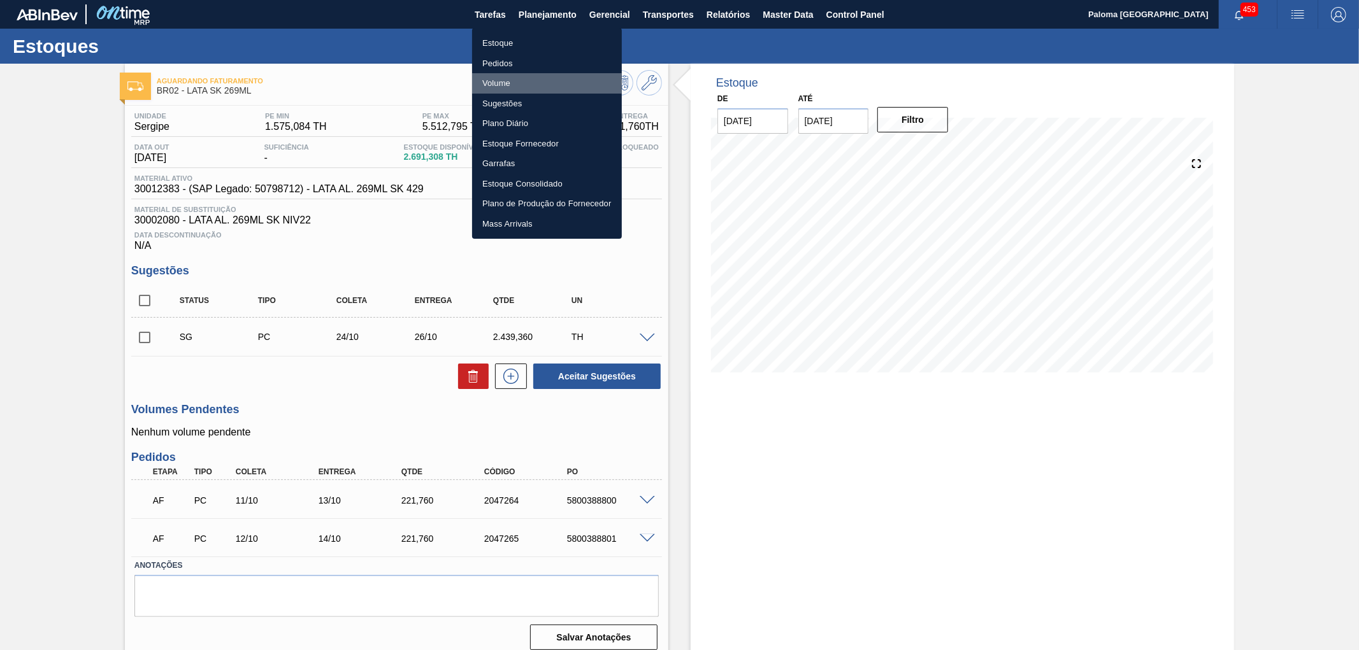
click at [513, 78] on li "Volume" at bounding box center [547, 83] width 150 height 20
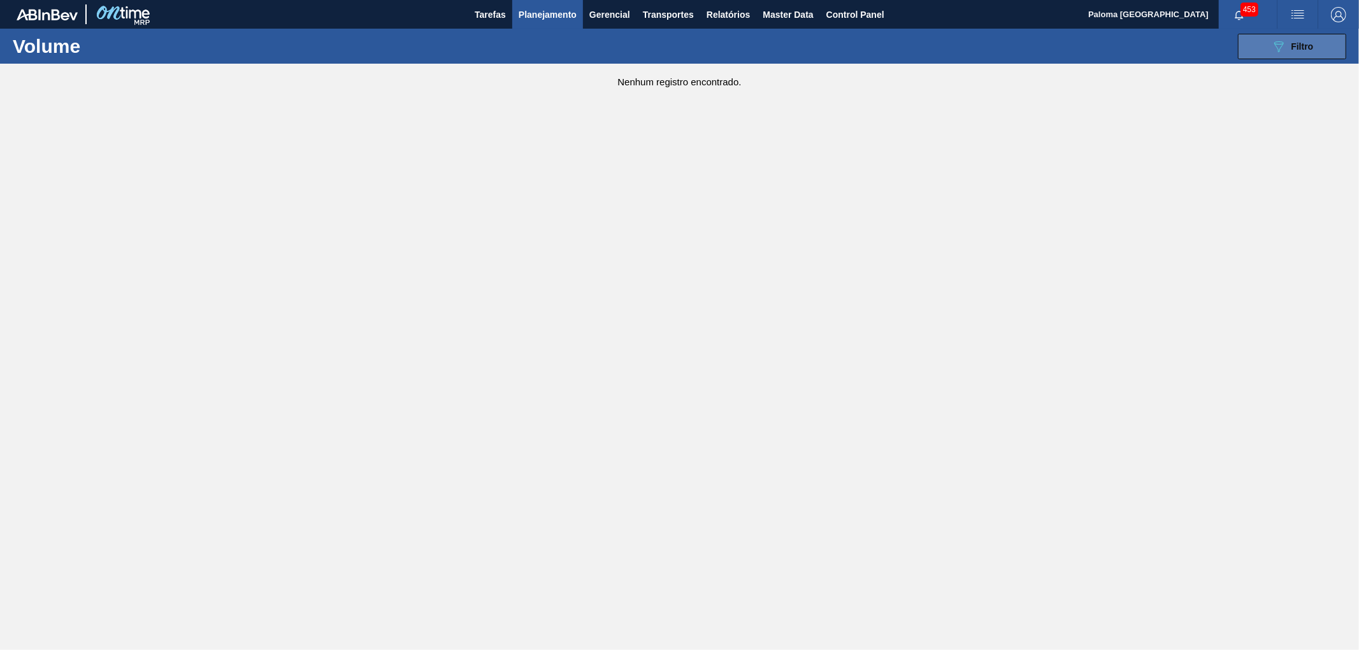
click at [1222, 52] on icon "089F7B8B-B2A5-4AFE-B5C0-19BA573D28AC" at bounding box center [1278, 46] width 15 height 15
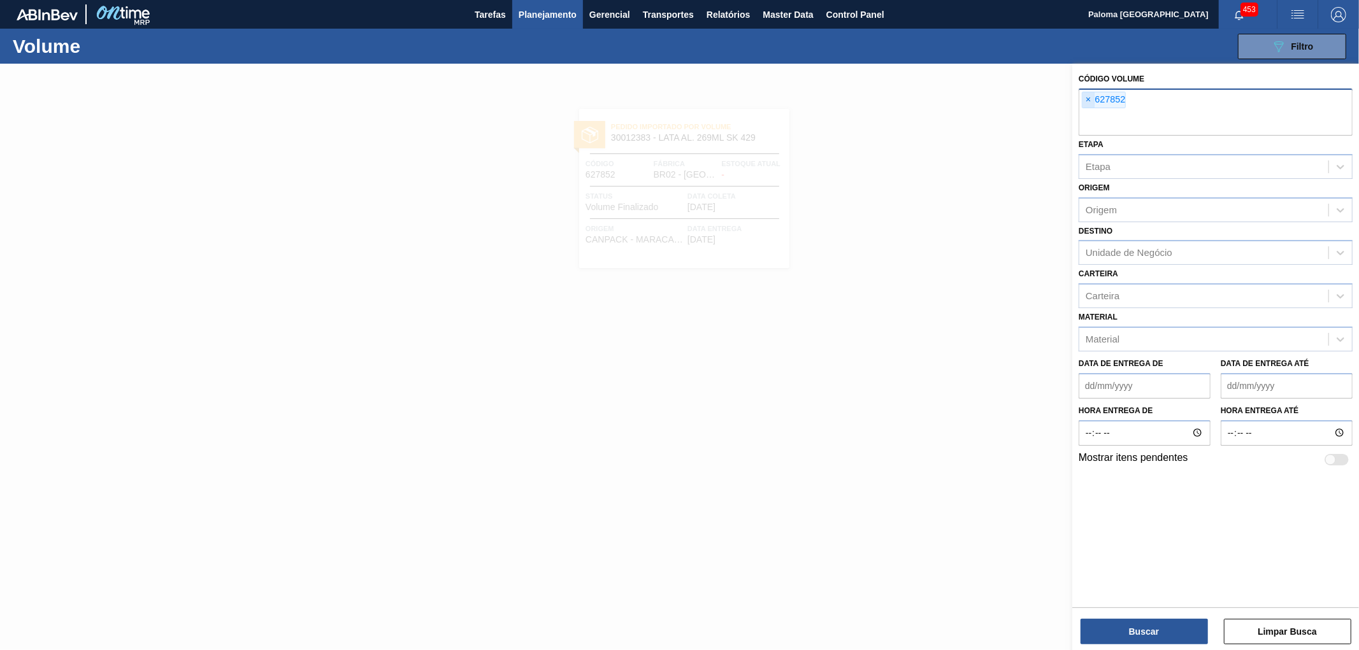
click at [1087, 102] on span "×" at bounding box center [1088, 99] width 12 height 15
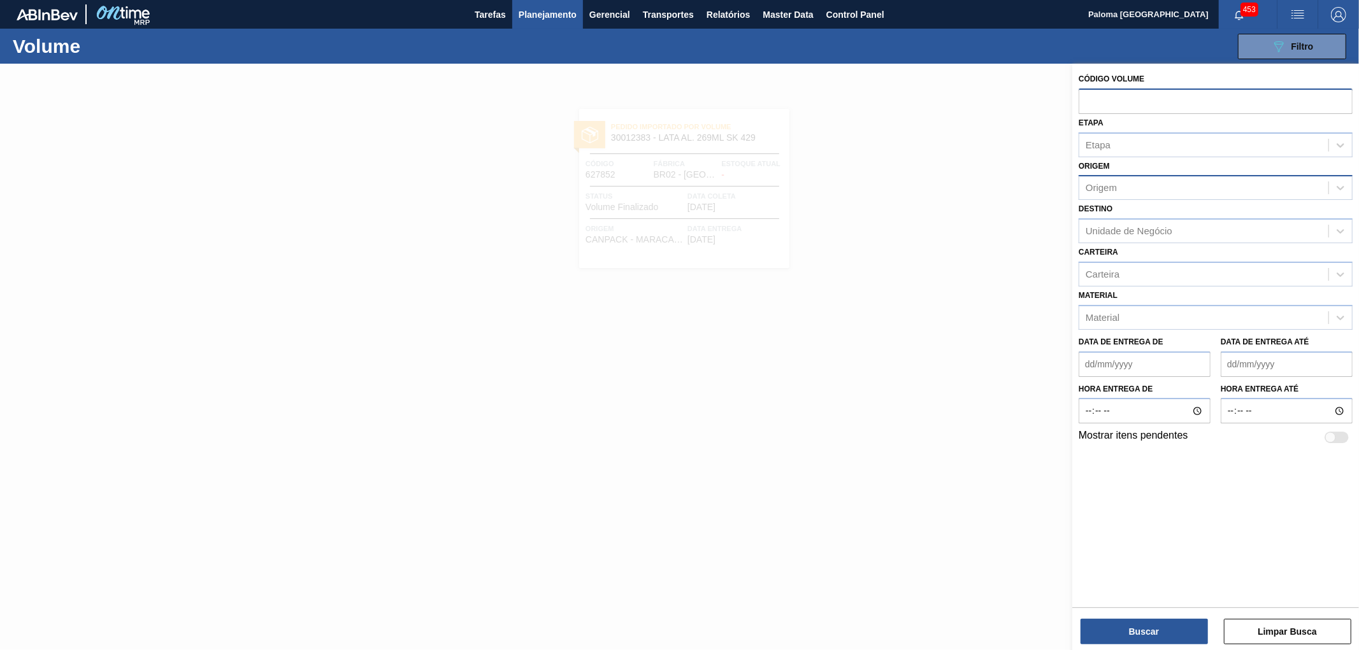
click at [1112, 195] on div "Origem" at bounding box center [1203, 188] width 249 height 18
click at [1103, 226] on div "Unidade de Negócio" at bounding box center [1128, 231] width 87 height 11
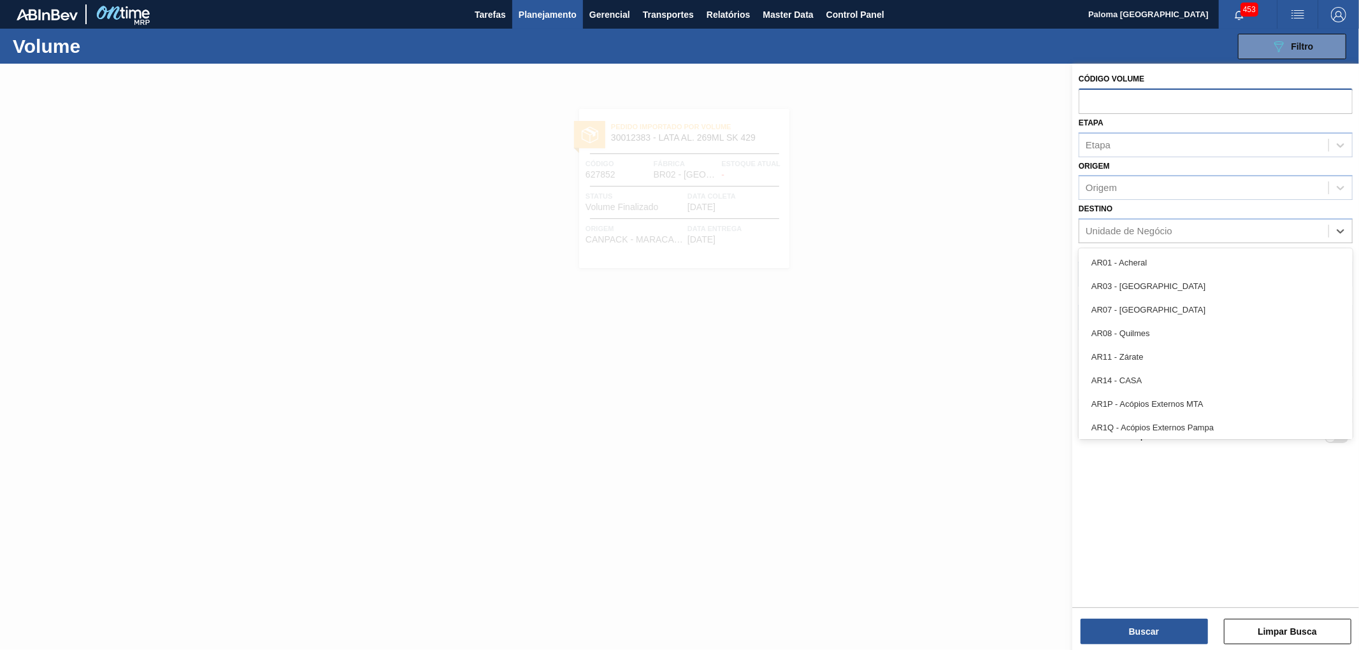
click at [1101, 157] on div "Origem Origem" at bounding box center [1215, 178] width 274 height 43
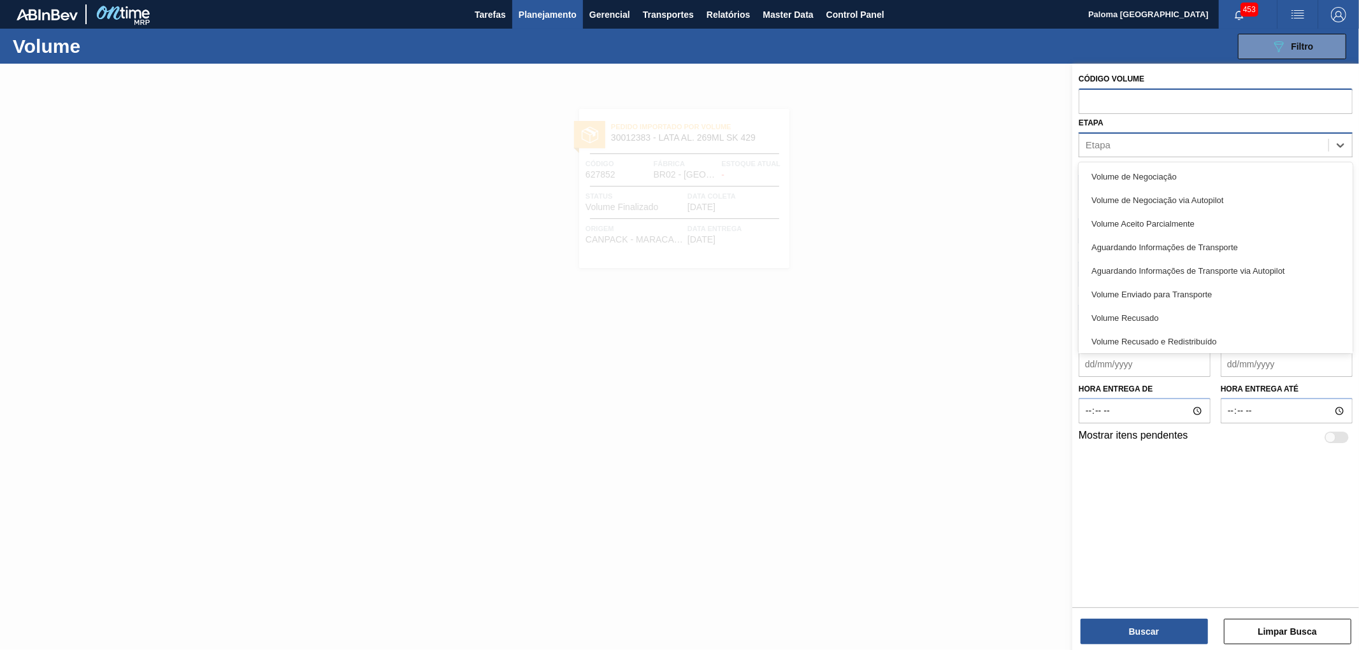
click at [1104, 147] on div "Etapa" at bounding box center [1097, 144] width 25 height 11
click at [1118, 180] on div "Volume de Negociação" at bounding box center [1215, 177] width 274 height 24
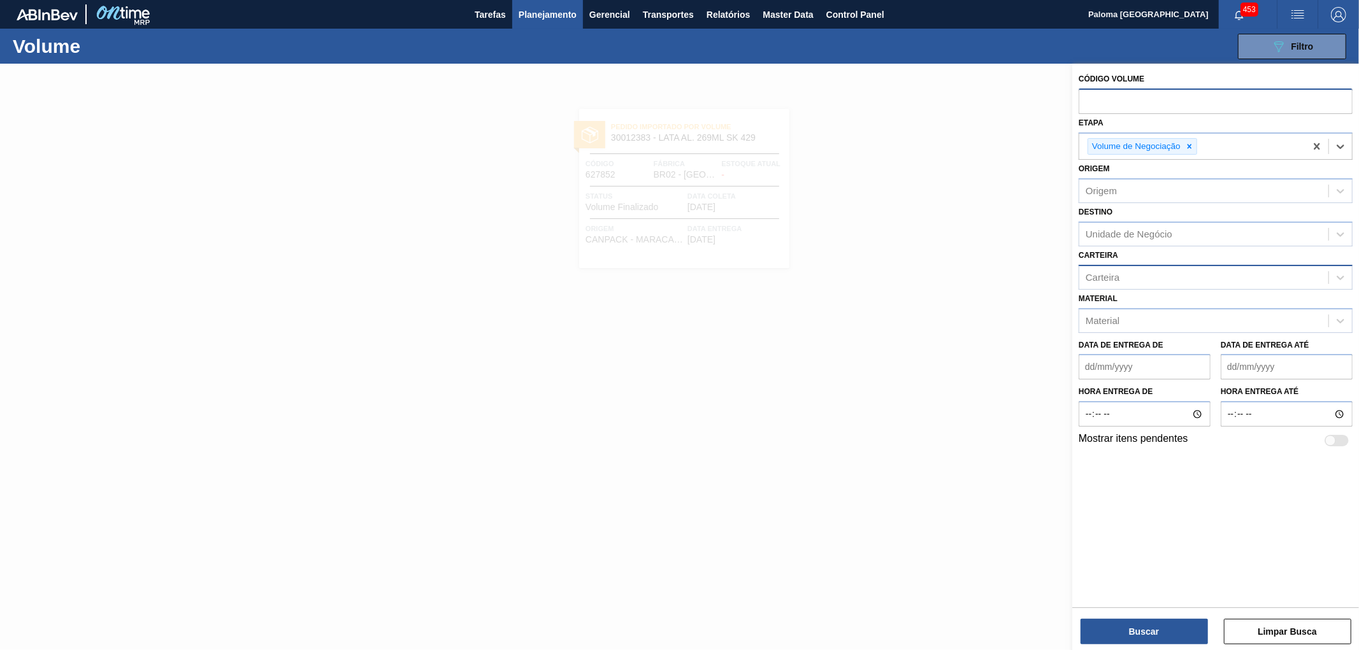
click at [1113, 278] on div "Carteira" at bounding box center [1102, 277] width 34 height 11
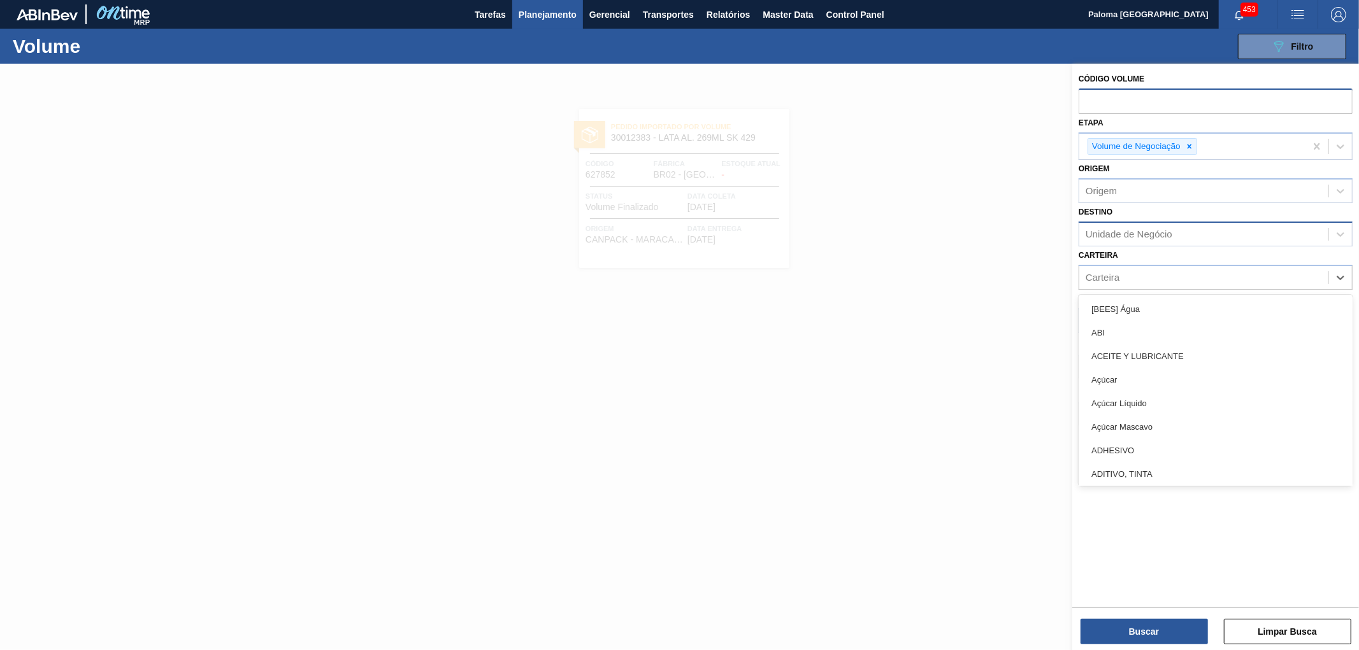
click at [1106, 234] on div "Unidade de Negócio" at bounding box center [1128, 234] width 87 height 11
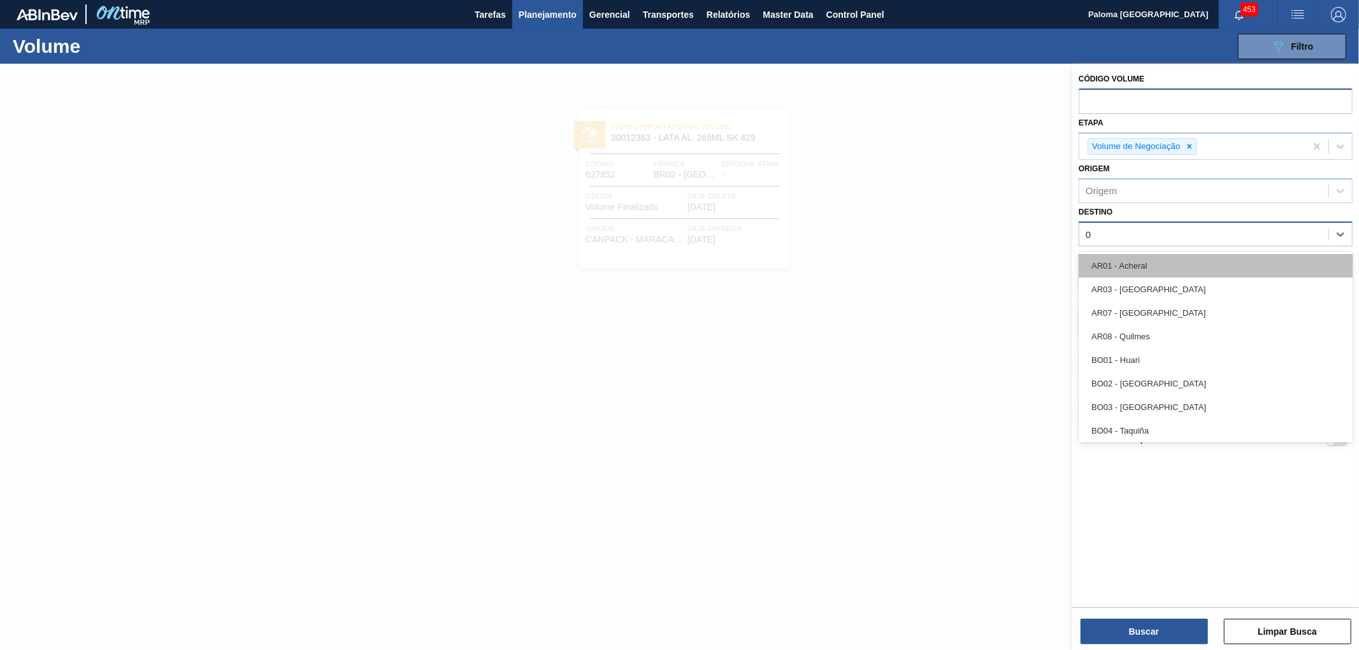
type input "03"
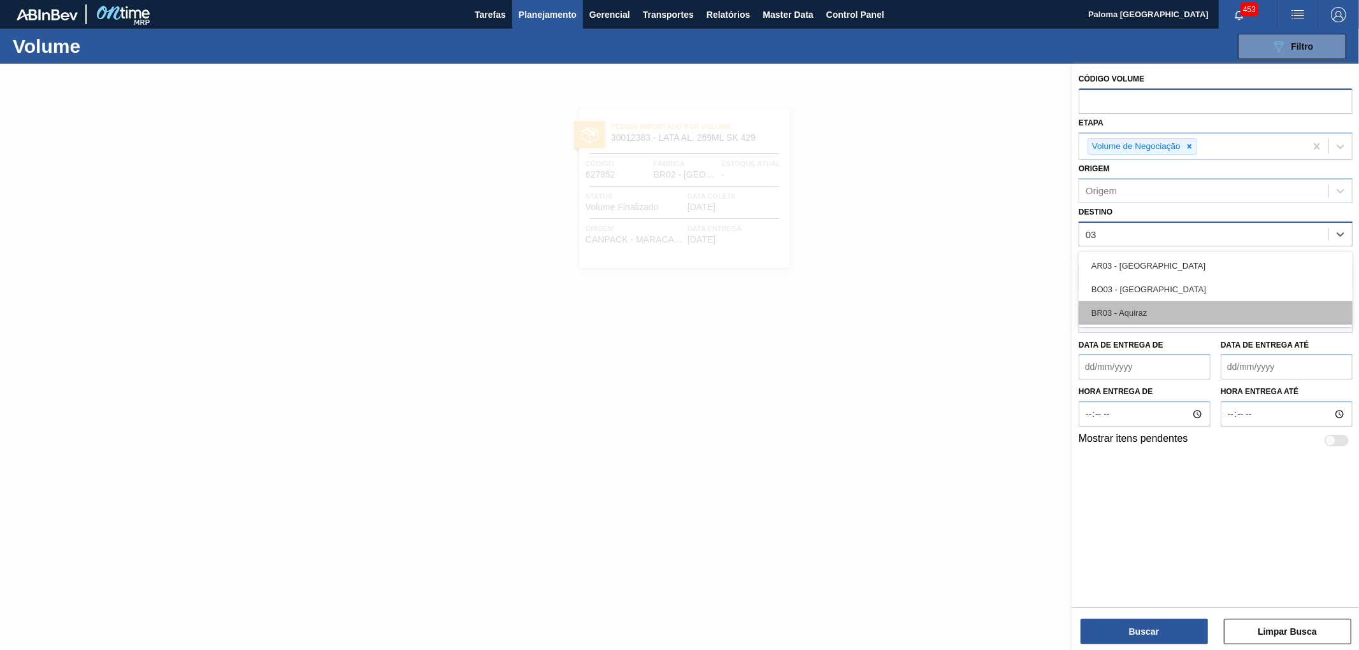
click at [1132, 313] on div "BR03 - Aquiraz" at bounding box center [1215, 313] width 274 height 24
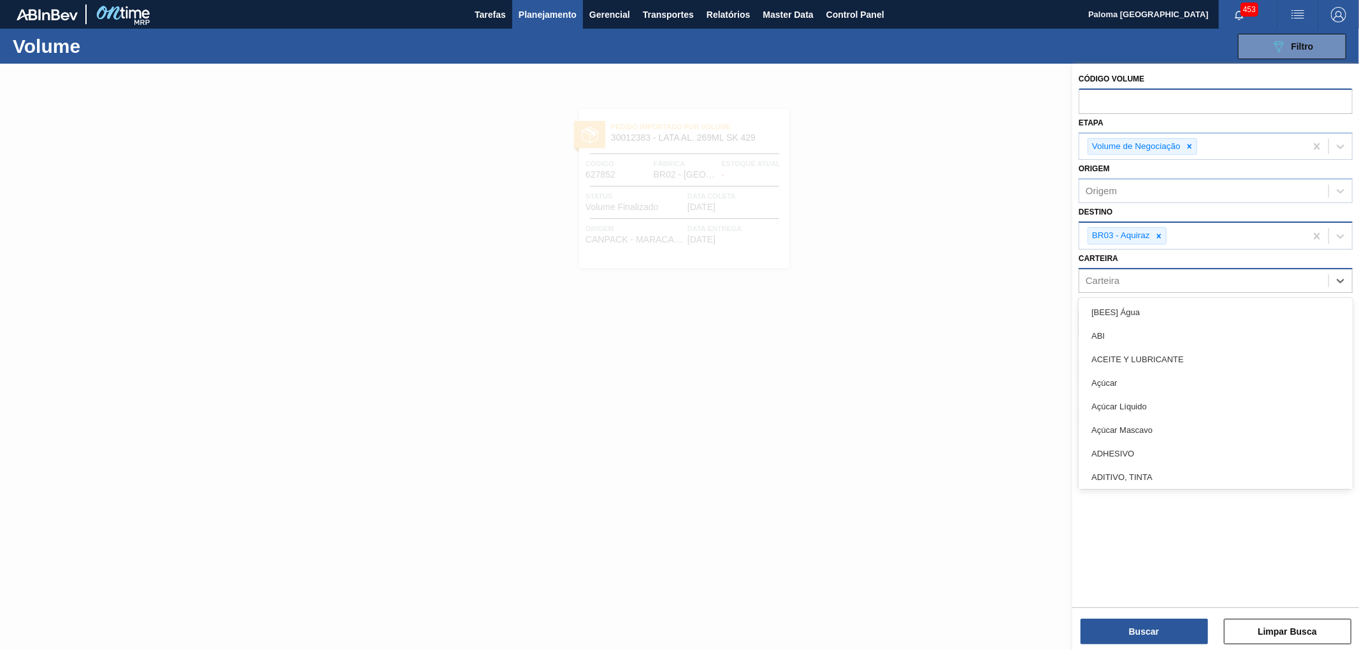
click at [1110, 271] on div "Carteira" at bounding box center [1203, 280] width 249 height 18
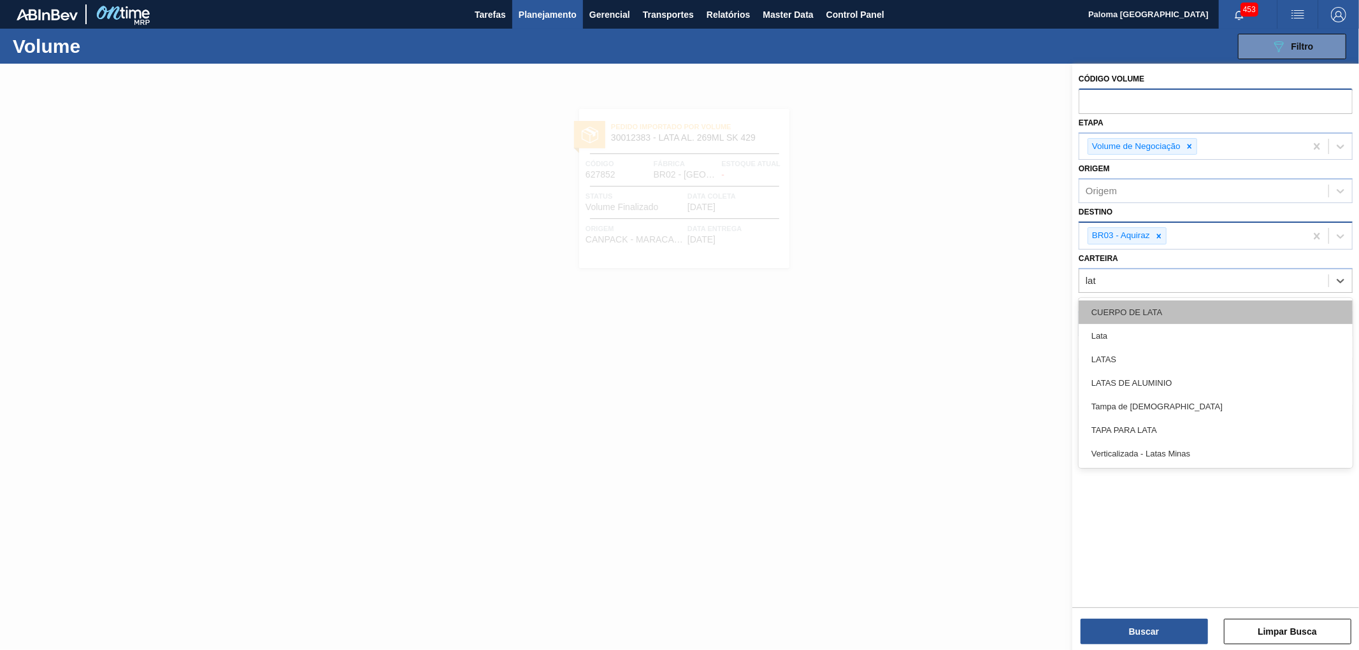
type input "lata"
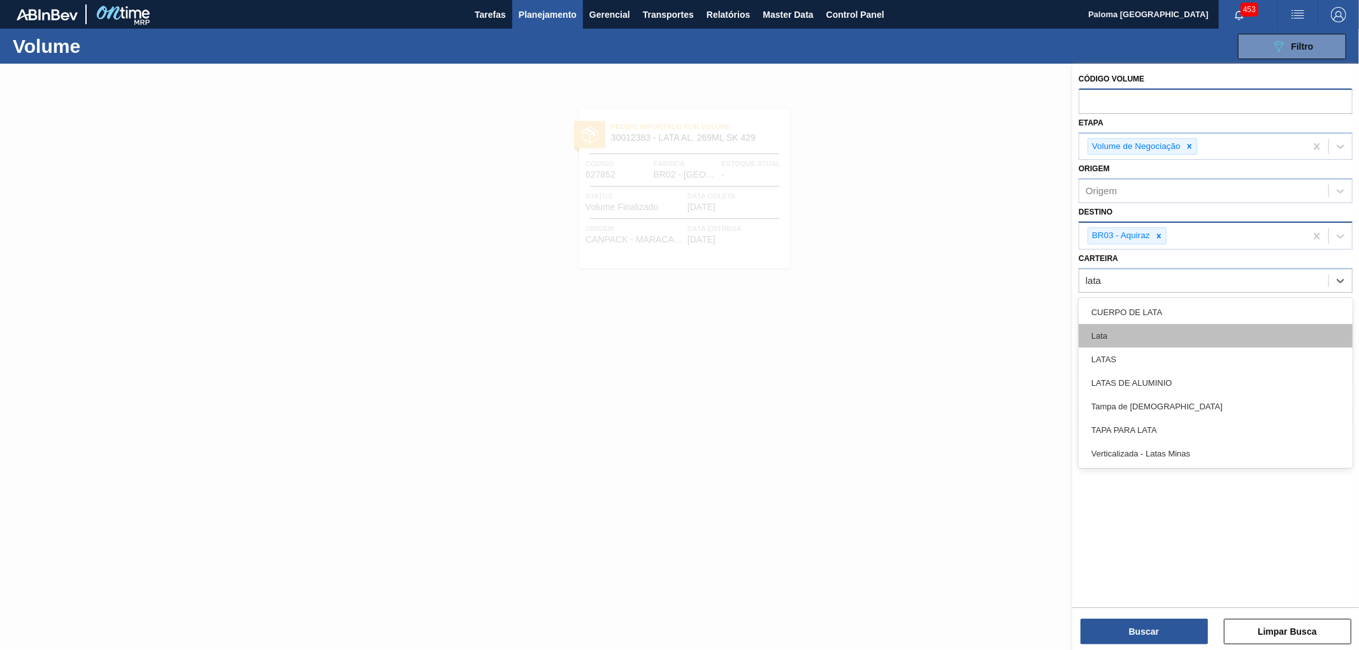
click at [1132, 344] on div "Lata" at bounding box center [1215, 336] width 274 height 24
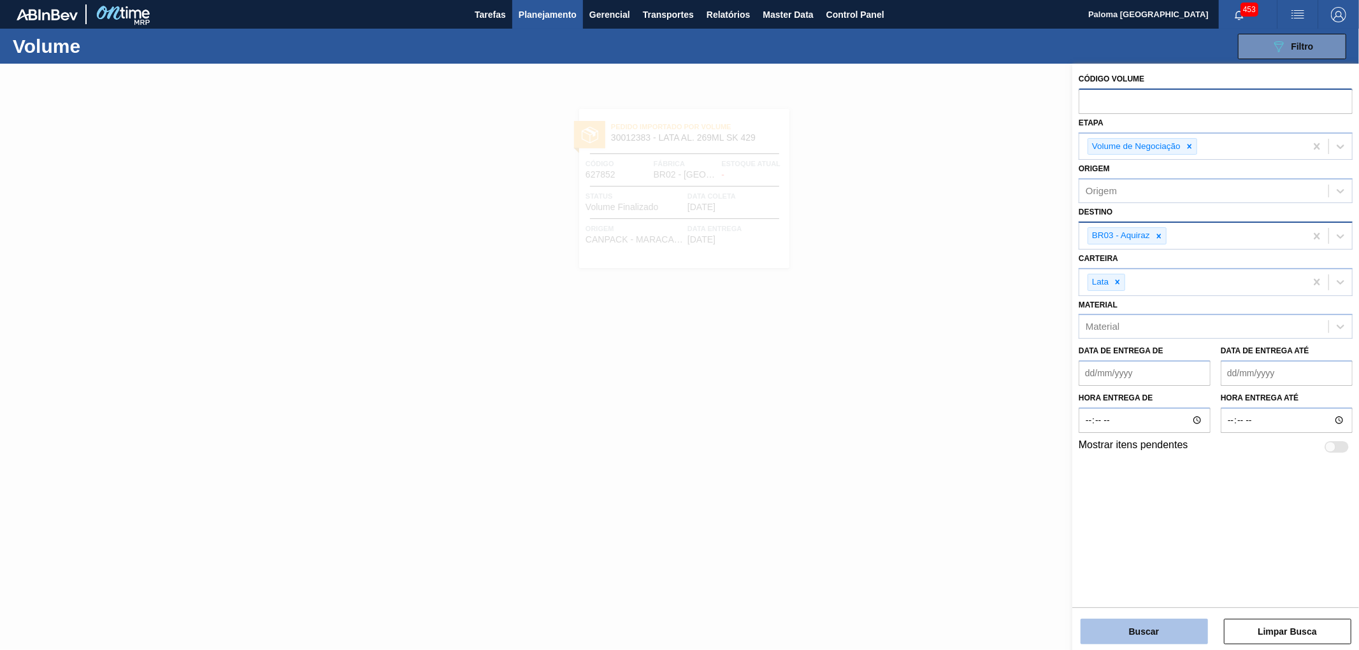
click at [1138, 585] on button "Buscar" at bounding box center [1143, 631] width 127 height 25
